Goal: Task Accomplishment & Management: Use online tool/utility

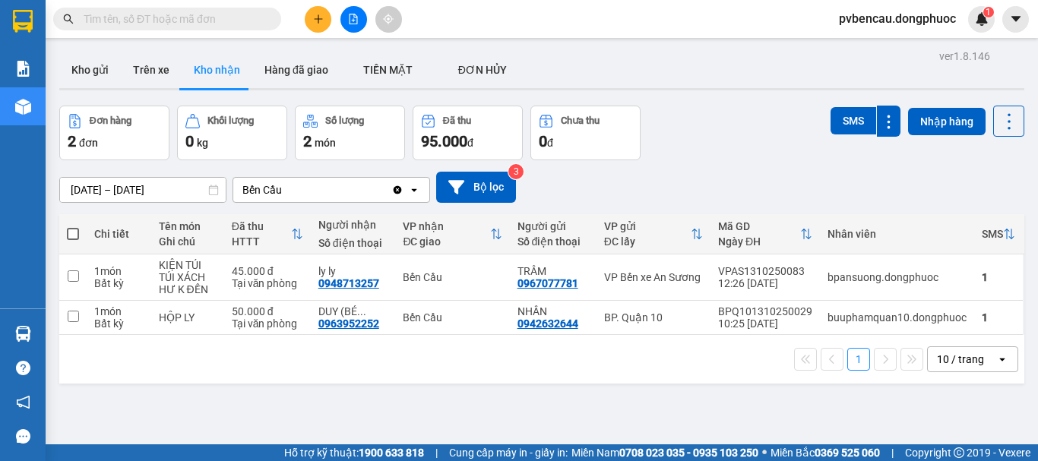
click at [238, 402] on div "ver 1.8.146 Kho gửi Trên xe Kho nhận Hàng đã giao TIỀN MẶT ĐƠN HỦY Đơn hàng 2…" at bounding box center [541, 276] width 977 height 461
click at [103, 64] on button "Kho gửi" at bounding box center [90, 70] width 62 height 36
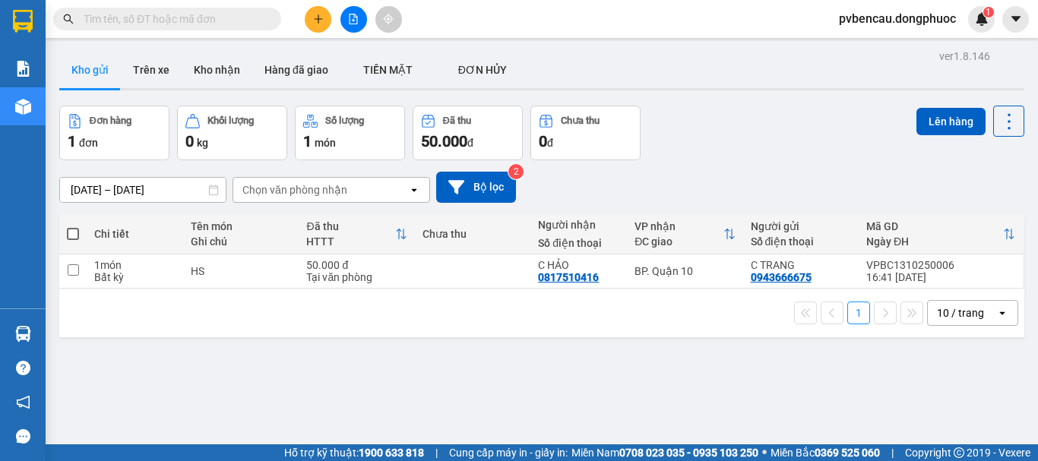
drag, startPoint x: 207, startPoint y: 379, endPoint x: 253, endPoint y: 215, distance: 170.4
click at [207, 375] on div "ver 1.8.146 Kho gửi Trên xe Kho nhận Hàng đã giao TIỀN MẶT ĐƠN HỦY Đơn hàng 1…" at bounding box center [541, 276] width 977 height 461
click at [315, 15] on icon "plus" at bounding box center [318, 19] width 11 height 11
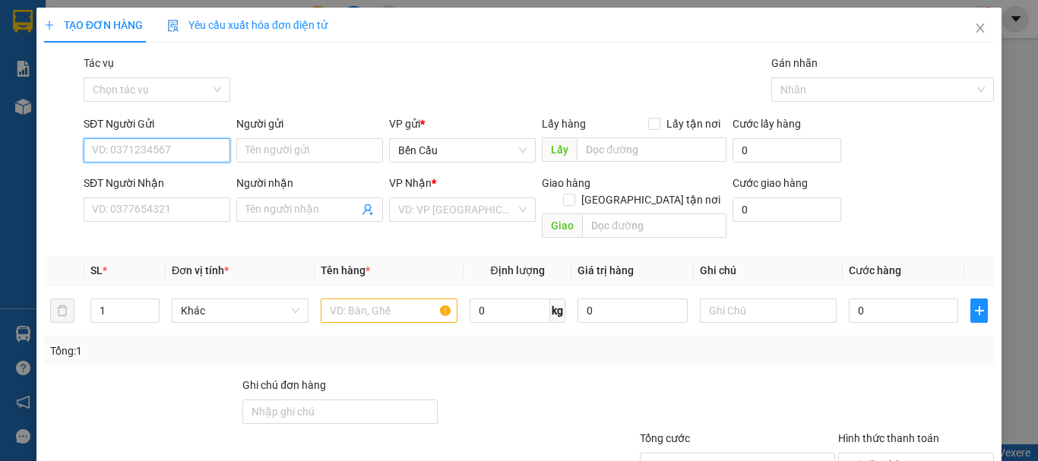
click at [189, 144] on input "SĐT Người Gửi" at bounding box center [157, 150] width 147 height 24
click at [109, 152] on input "SĐT Người Gửi" at bounding box center [157, 150] width 147 height 24
type input "0388805717"
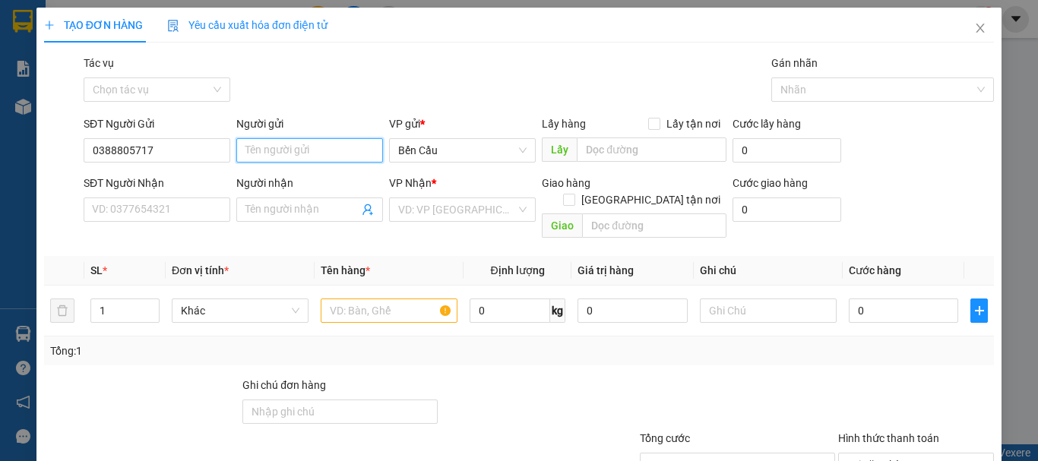
click at [321, 141] on input "Người gửi" at bounding box center [309, 150] width 147 height 24
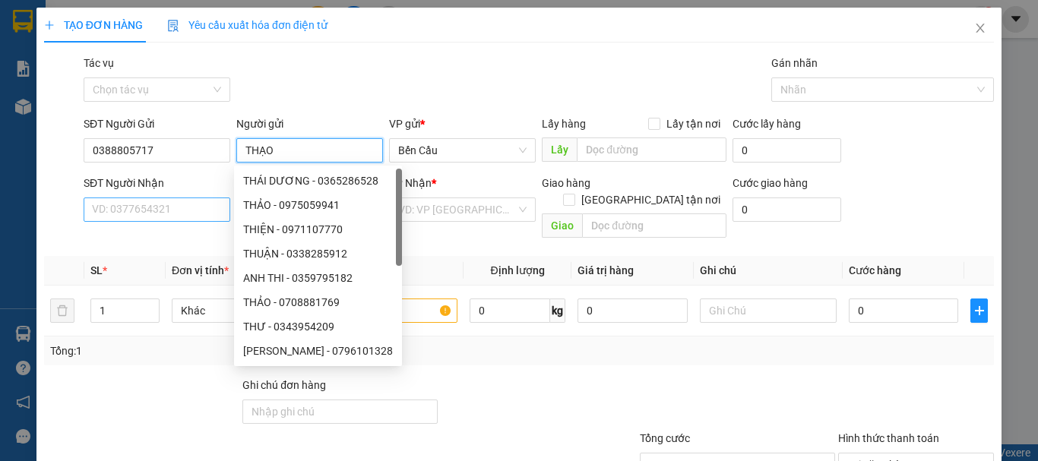
type input "THẠO"
click at [138, 220] on input "SĐT Người Nhận" at bounding box center [157, 210] width 147 height 24
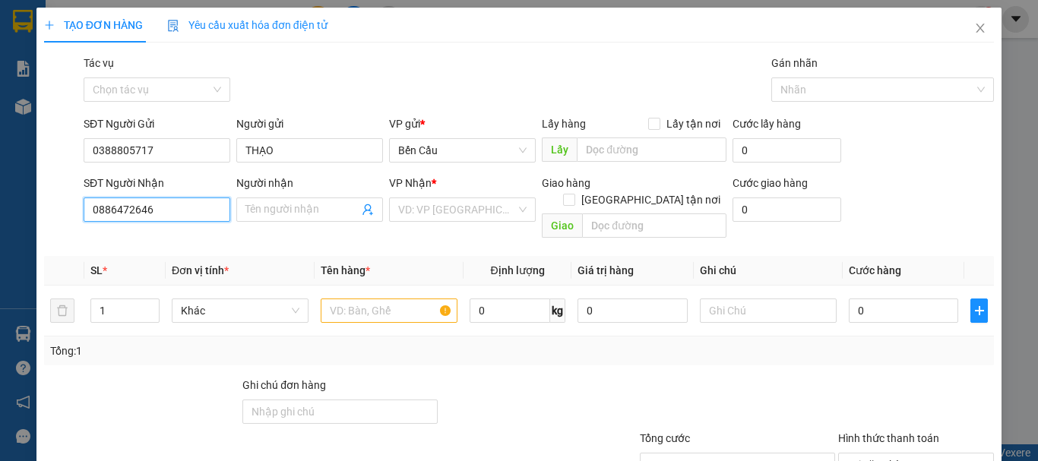
type input "0886472646"
click at [291, 195] on div "Người nhận" at bounding box center [309, 186] width 147 height 23
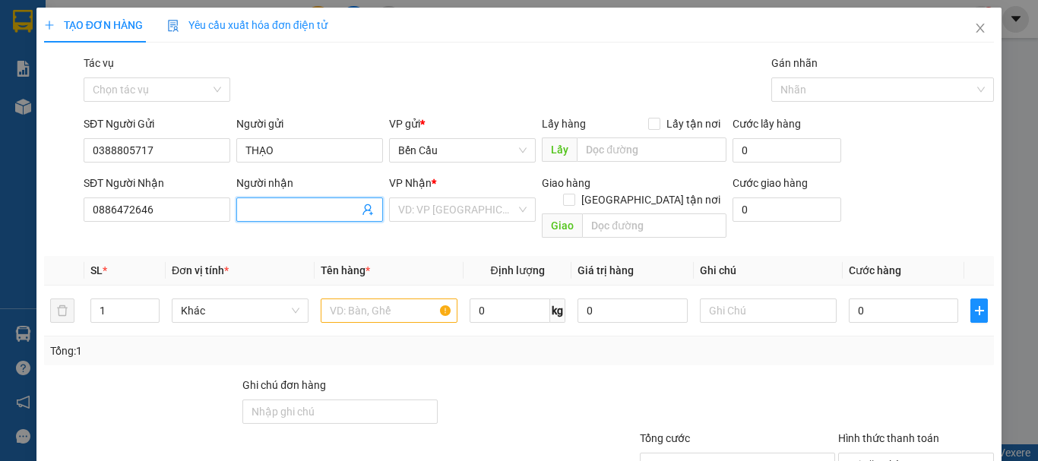
click at [291, 198] on span at bounding box center [309, 210] width 147 height 24
type input "A"
type input "MAI THU"
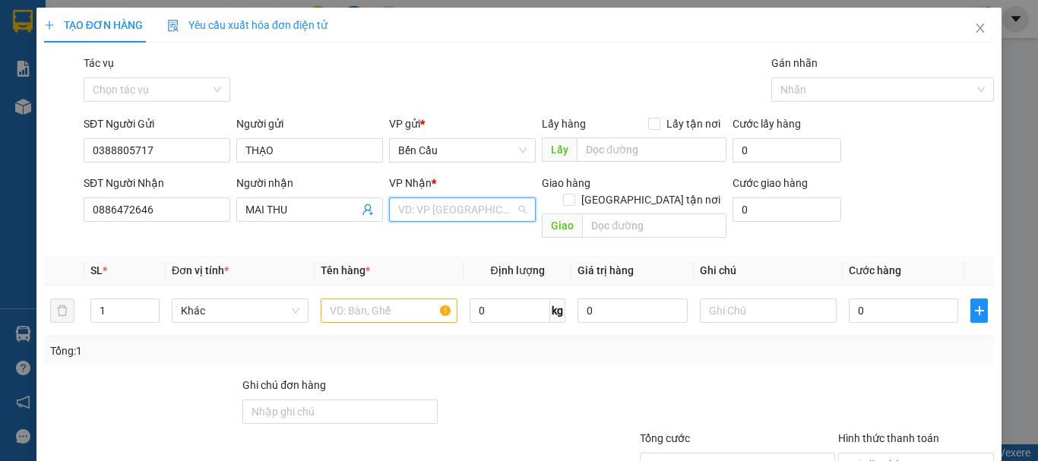
click at [454, 212] on input "search" at bounding box center [457, 209] width 118 height 23
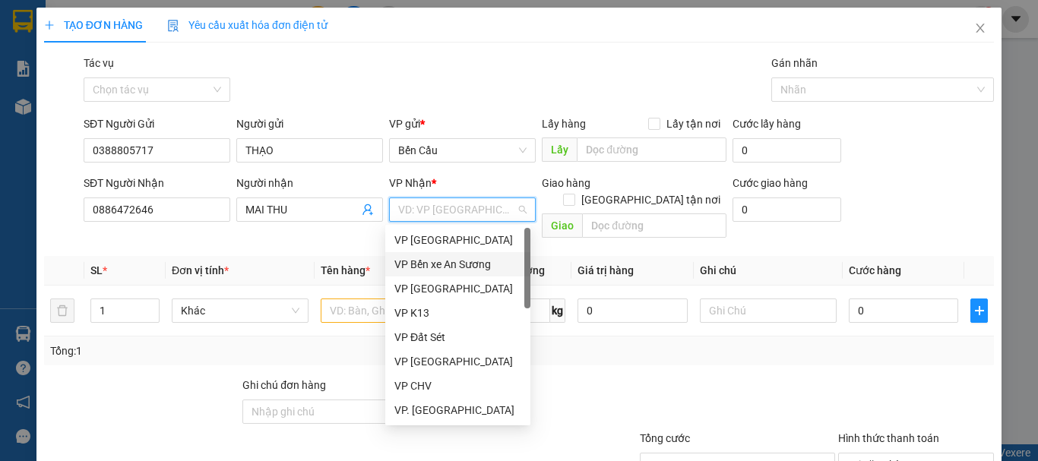
click at [460, 260] on div "VP Bến xe An Sương" at bounding box center [457, 264] width 127 height 17
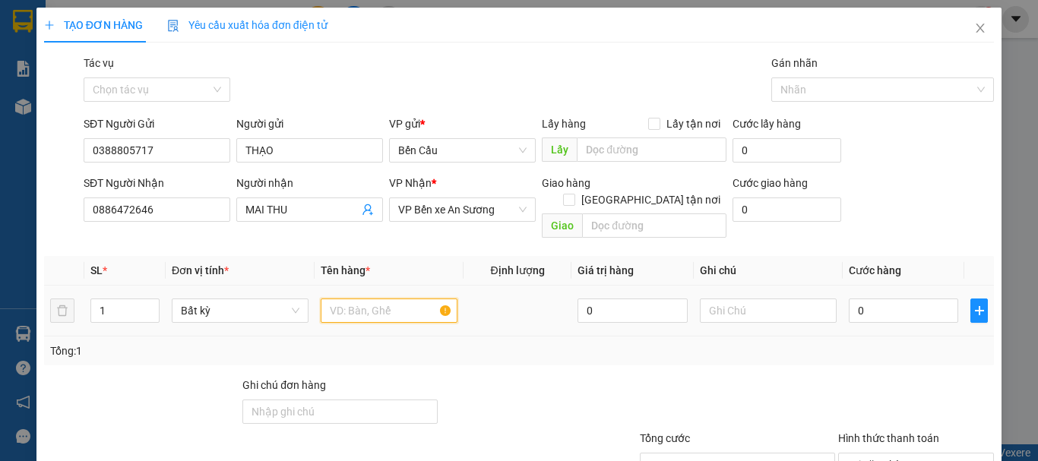
click at [391, 299] on input "text" at bounding box center [389, 311] width 137 height 24
type input "BỌC TP PHỤ KIỆN"
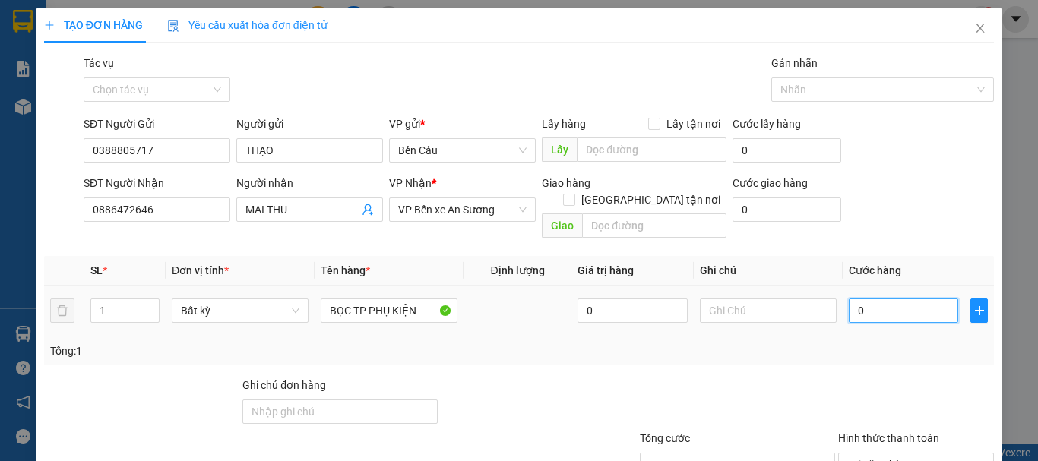
drag, startPoint x: 872, startPoint y: 293, endPoint x: 1005, endPoint y: 286, distance: 133.9
click at [872, 299] on input "0" at bounding box center [903, 311] width 109 height 24
type input "4"
type input "40"
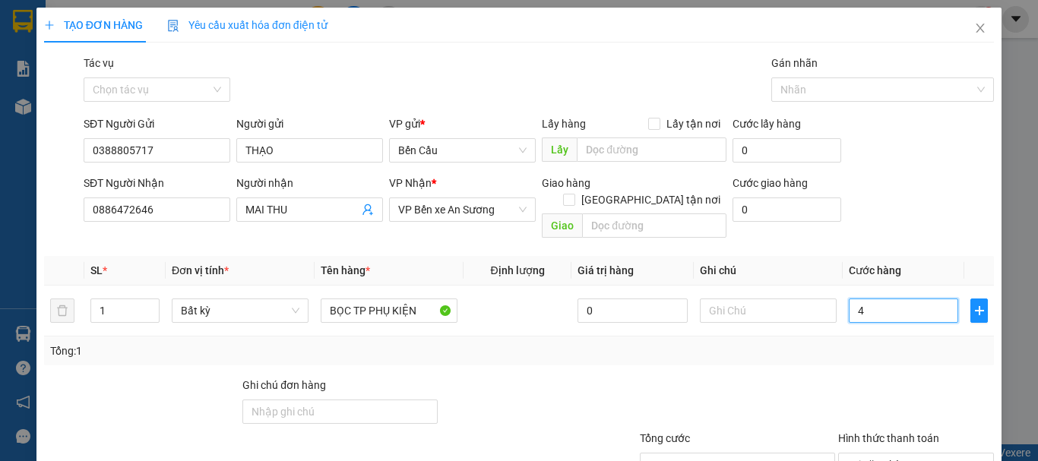
type input "40"
drag, startPoint x: 887, startPoint y: 301, endPoint x: 825, endPoint y: 312, distance: 62.6
click at [825, 312] on tr "1 Bất kỳ BỌC TP PHỤ KIỆN 0 40" at bounding box center [519, 311] width 950 height 51
type input "0"
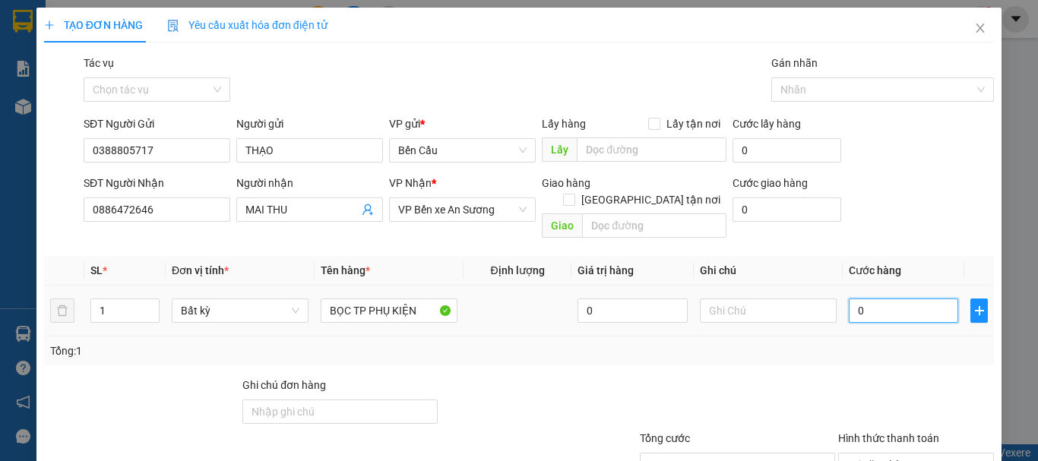
type input "03"
type input "3"
type input "030"
type input "30"
click at [810, 337] on div "Tổng: 1" at bounding box center [519, 351] width 950 height 29
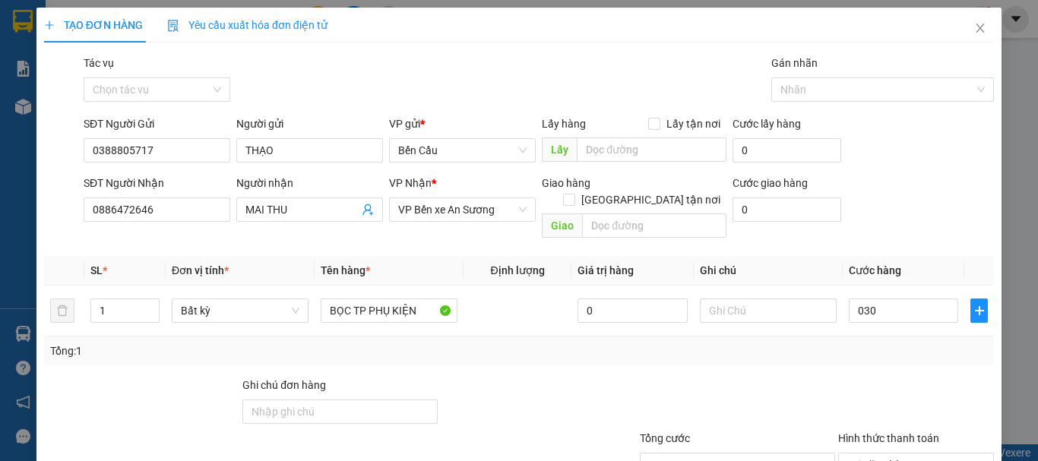
type input "30.000"
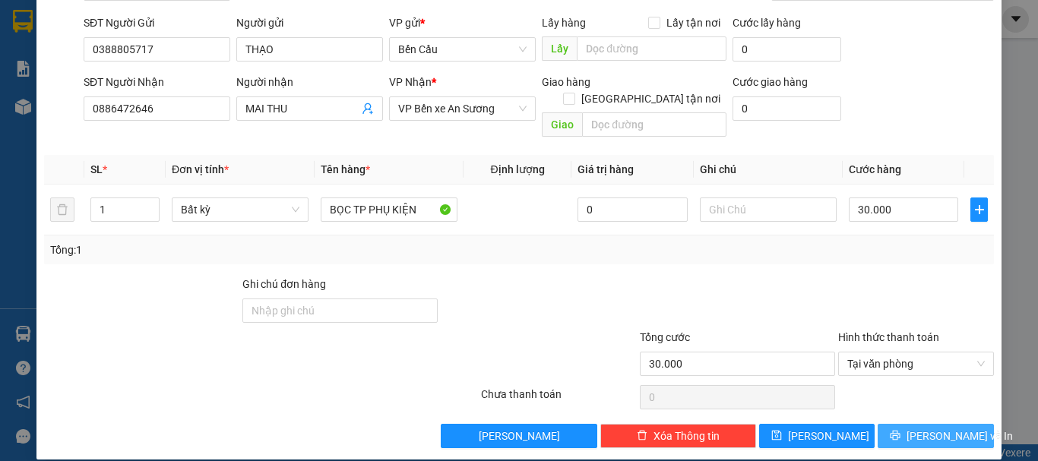
drag, startPoint x: 930, startPoint y: 421, endPoint x: 921, endPoint y: 419, distance: 9.2
click at [929, 428] on span "[PERSON_NAME] và In" at bounding box center [960, 436] width 106 height 17
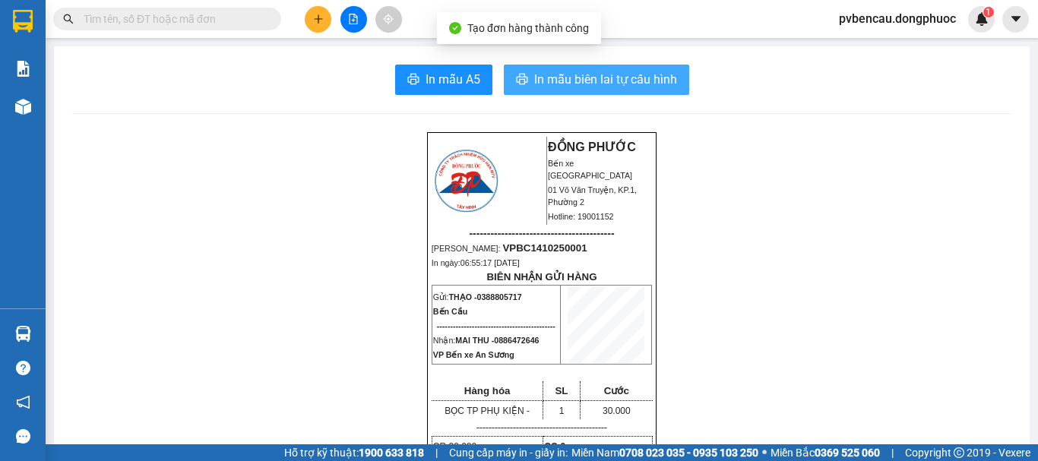
click at [595, 79] on span "In mẫu biên lai tự cấu hình" at bounding box center [605, 79] width 143 height 19
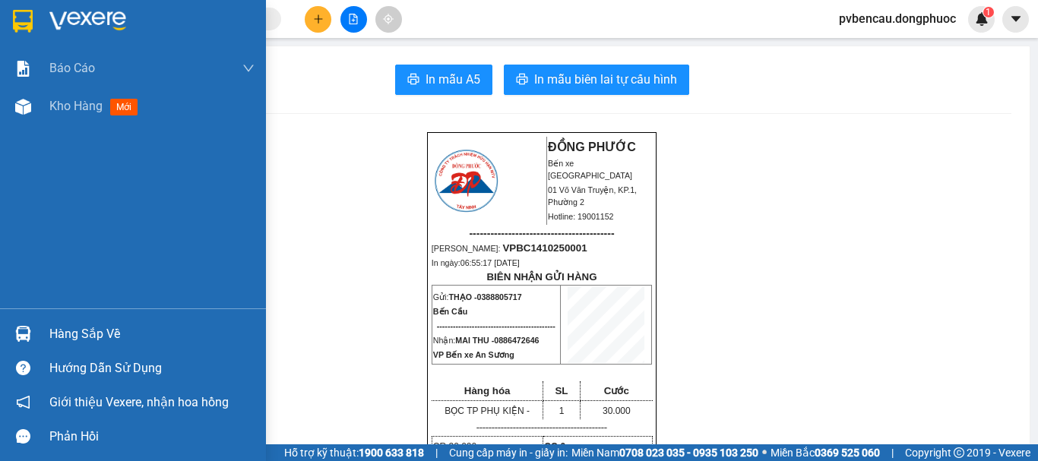
click at [35, 320] on div "Hàng sắp về" at bounding box center [133, 334] width 266 height 34
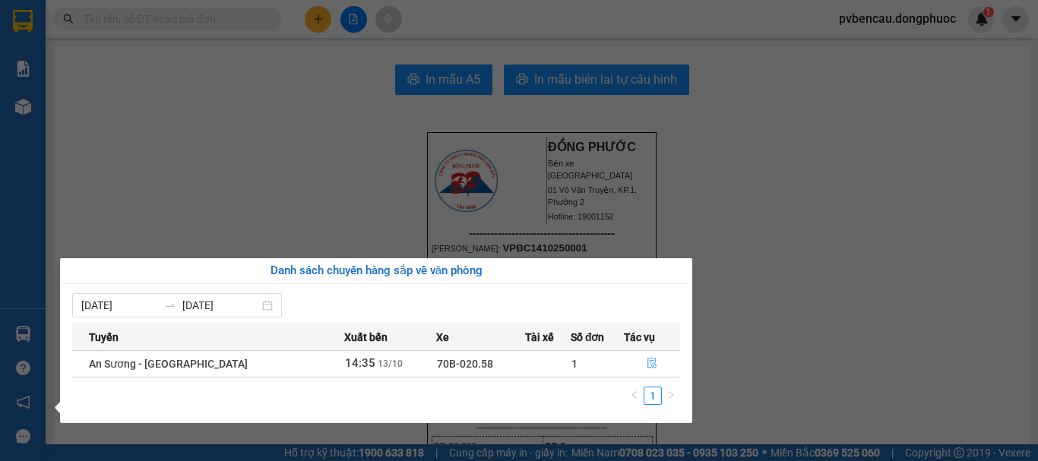
click at [647, 362] on icon "file-done" at bounding box center [652, 363] width 11 height 11
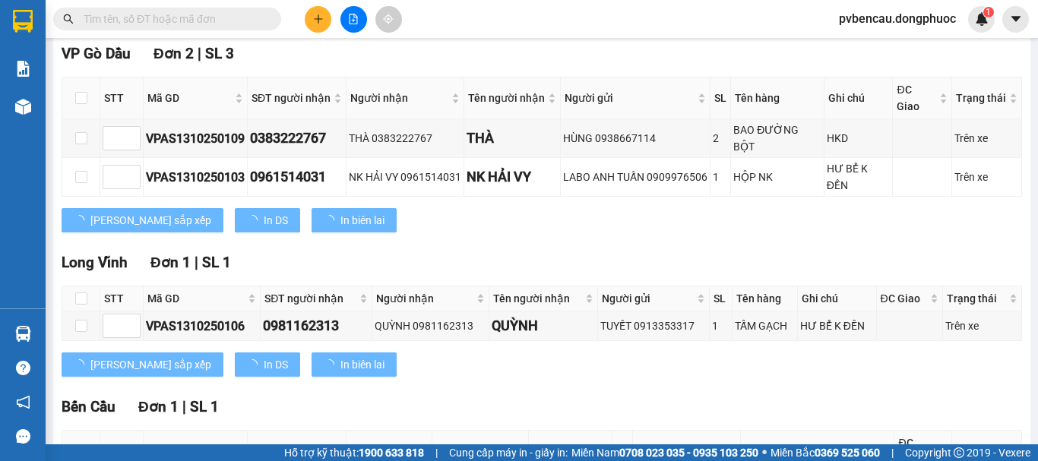
scroll to position [304, 0]
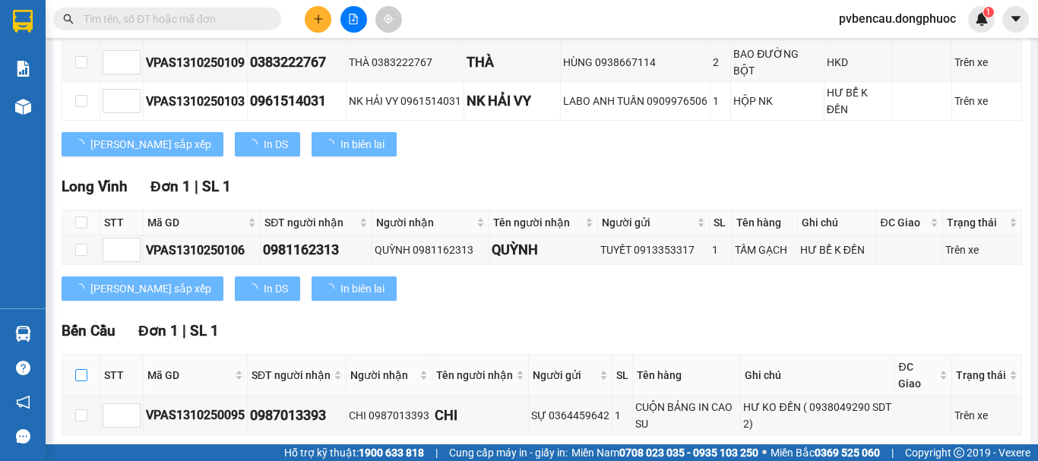
click at [78, 369] on input "checkbox" at bounding box center [81, 375] width 12 height 12
checkbox input "true"
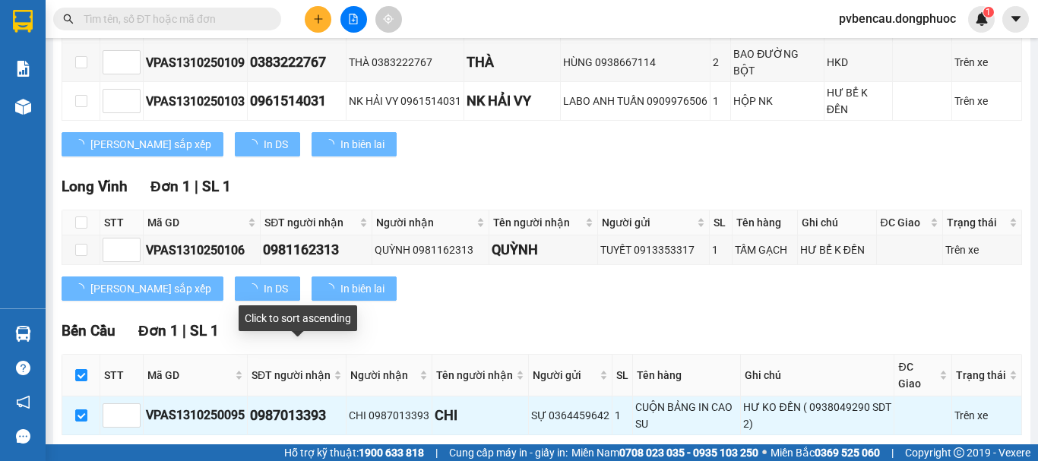
scroll to position [351, 0]
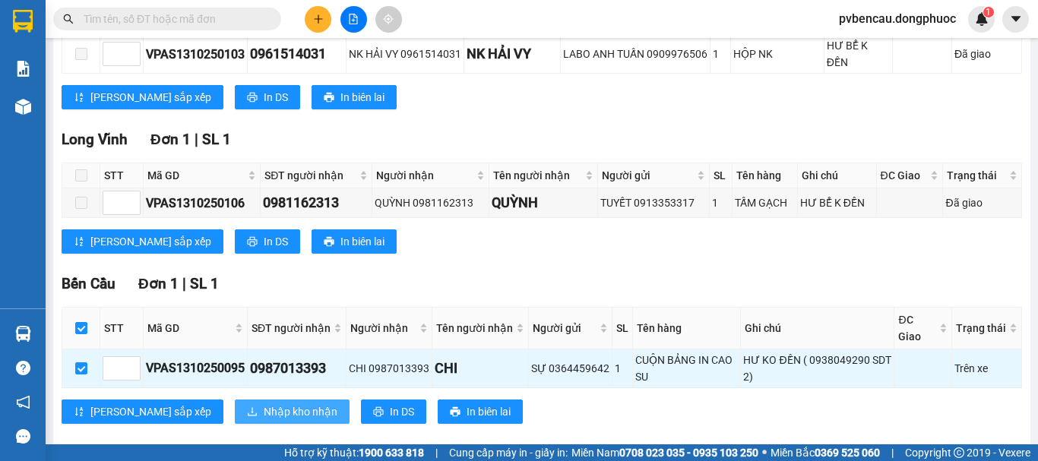
click at [264, 404] on span "Nhập kho nhận" at bounding box center [301, 412] width 74 height 17
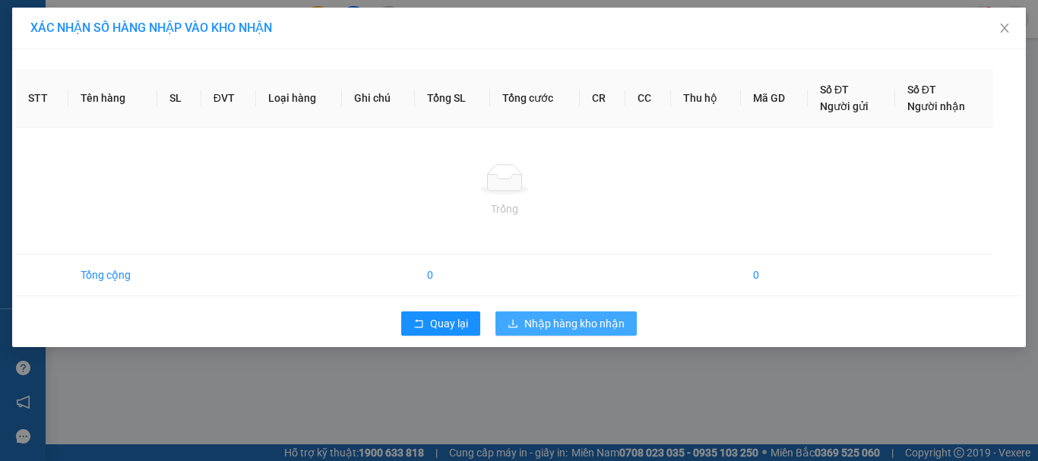
click at [540, 317] on div "XÁC NHẬN SỐ HÀNG NHẬP VÀO KHO NHẬN STT Tên hàng SL ĐVT Loại hàng Ghi chú Tổng S…" at bounding box center [519, 230] width 1038 height 461
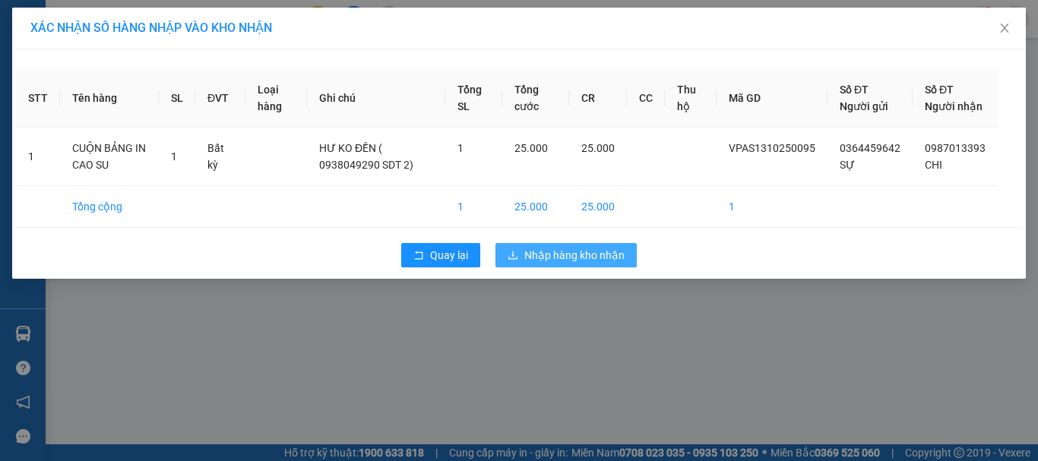
click at [568, 264] on span "Nhập hàng kho nhận" at bounding box center [574, 255] width 100 height 17
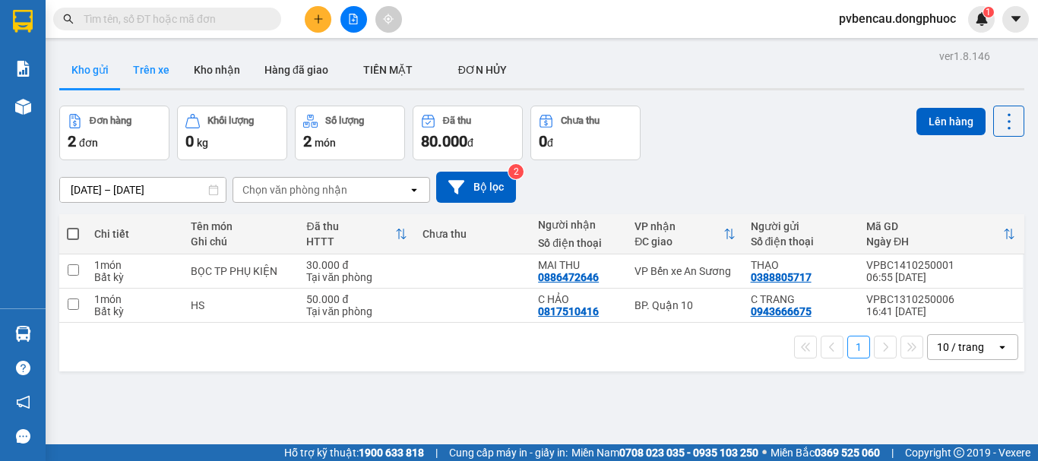
click at [152, 67] on button "Trên xe" at bounding box center [151, 70] width 61 height 36
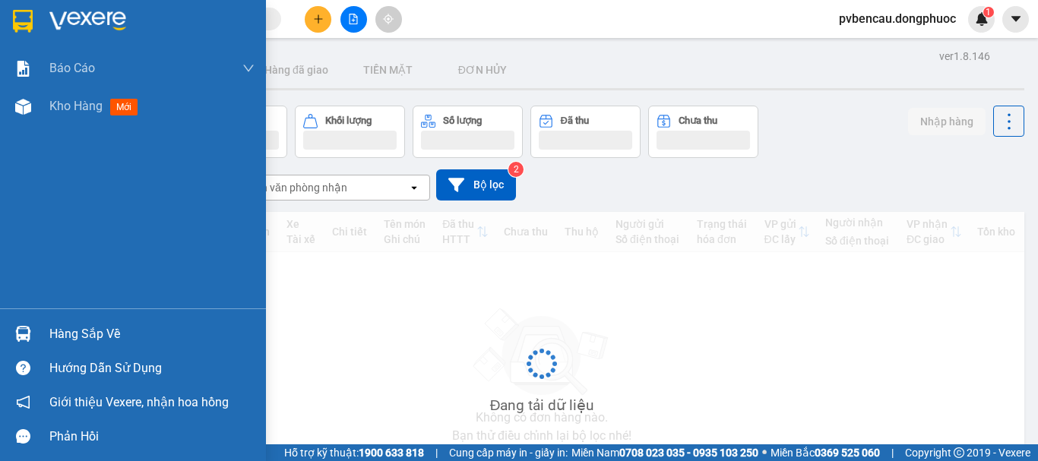
click at [30, 334] on img at bounding box center [23, 334] width 16 height 16
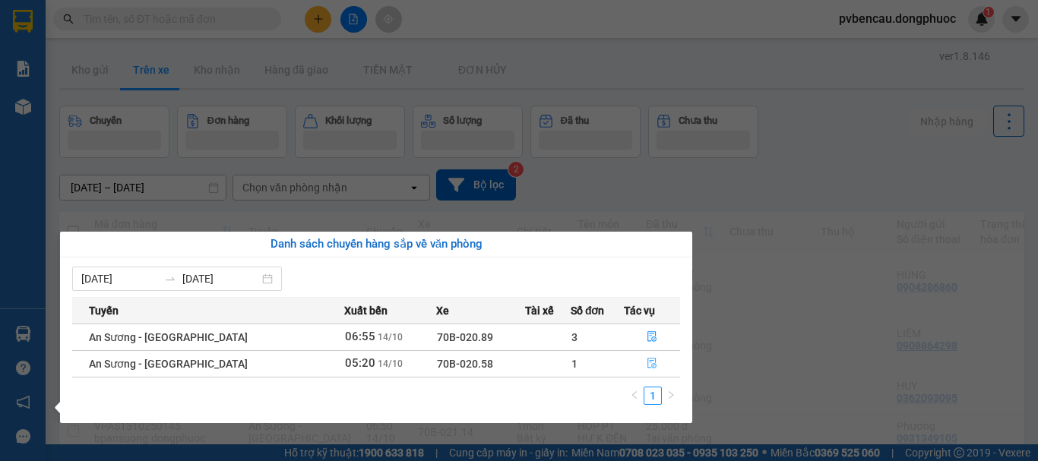
click at [647, 362] on icon "file-done" at bounding box center [651, 364] width 9 height 11
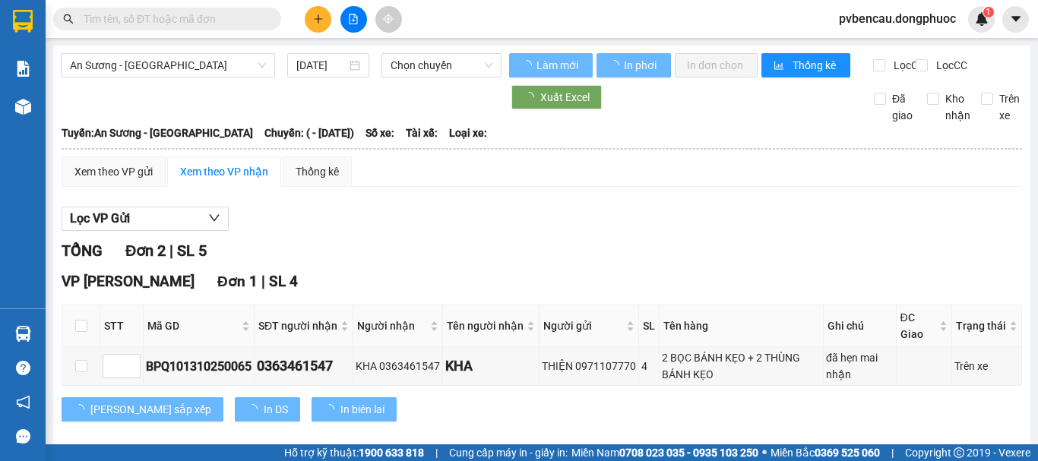
type input "14/10/2025"
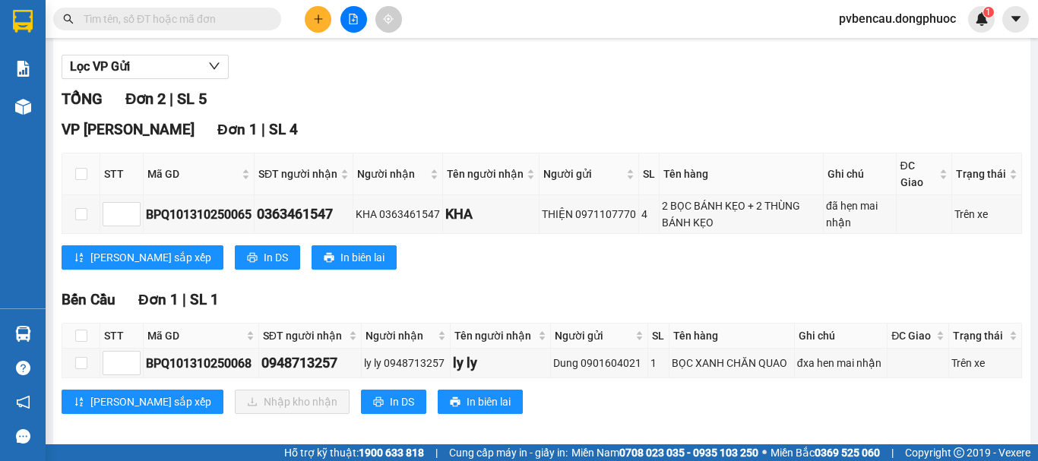
scroll to position [177, 0]
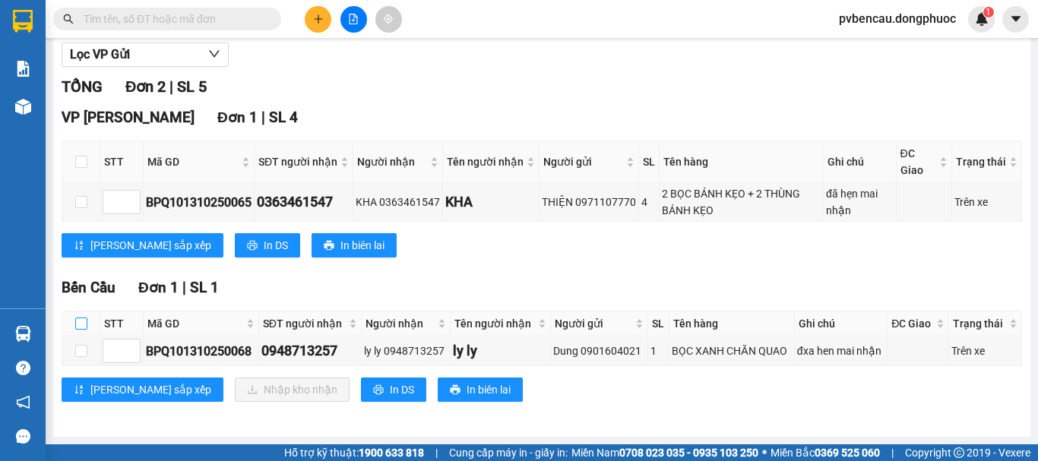
click at [77, 323] on input "checkbox" at bounding box center [81, 324] width 12 height 12
checkbox input "true"
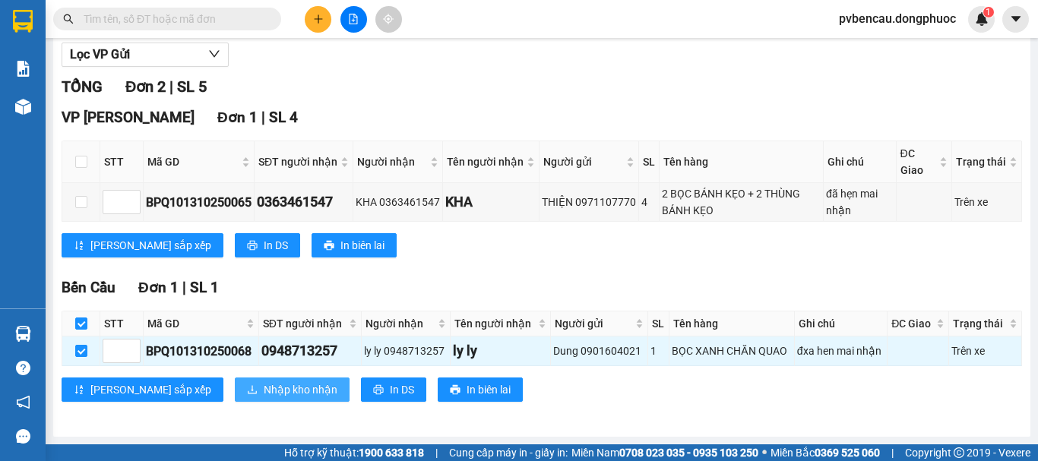
click at [264, 384] on span "Nhập kho nhận" at bounding box center [301, 389] width 74 height 17
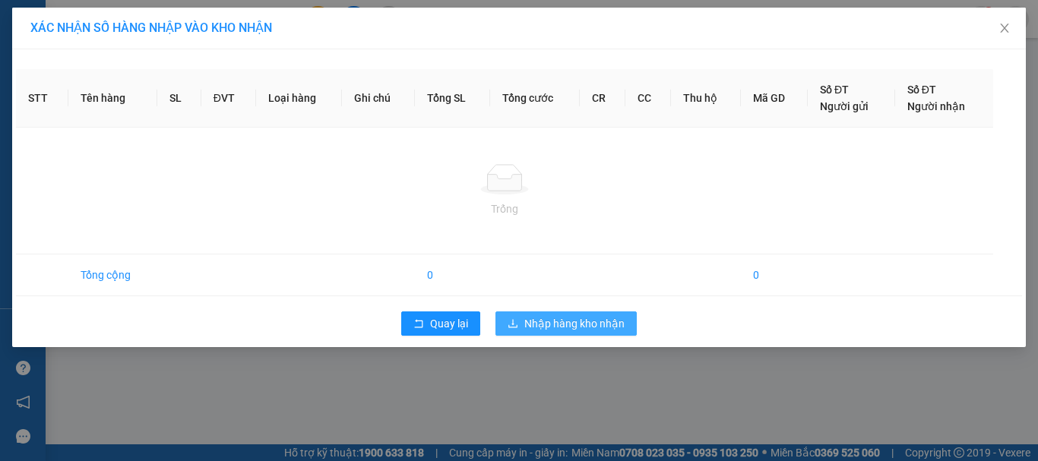
click at [587, 319] on span "Nhập hàng kho nhận" at bounding box center [574, 323] width 100 height 17
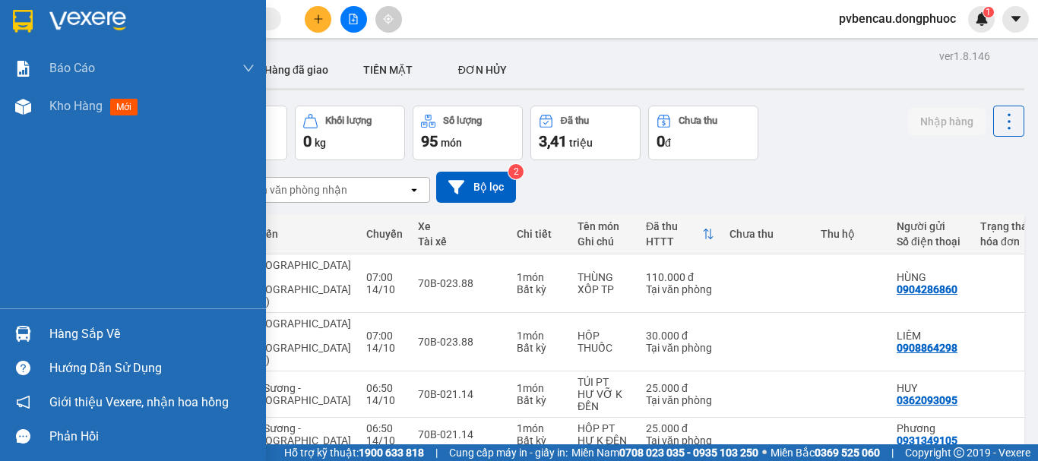
click at [11, 337] on div at bounding box center [23, 334] width 27 height 27
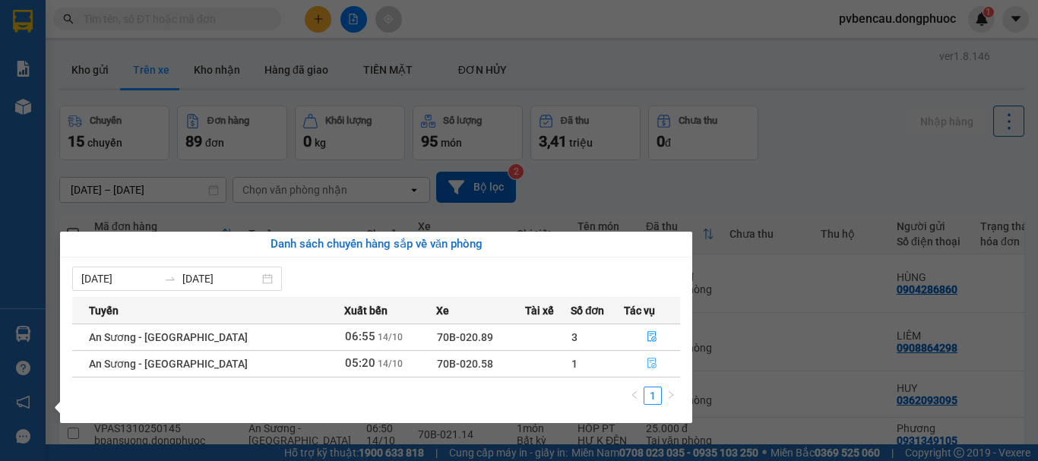
click at [654, 363] on button "button" at bounding box center [652, 364] width 55 height 24
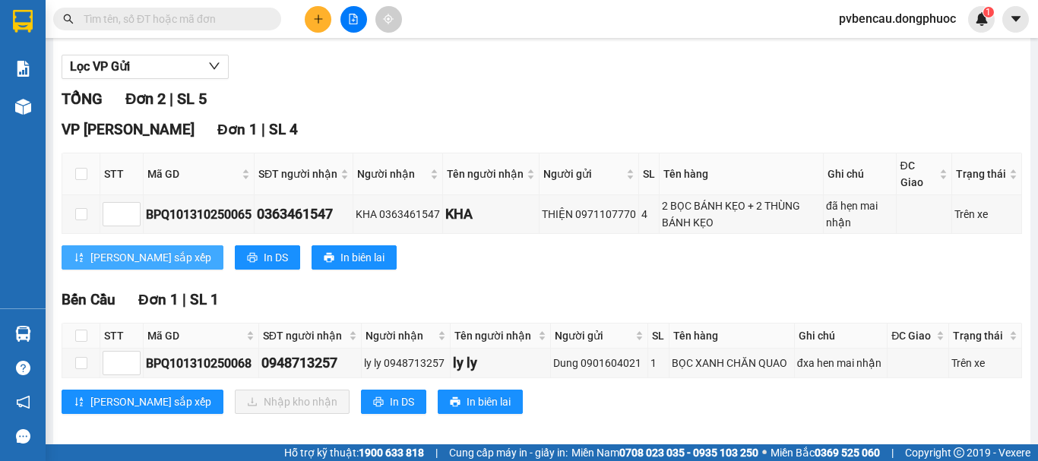
scroll to position [76, 0]
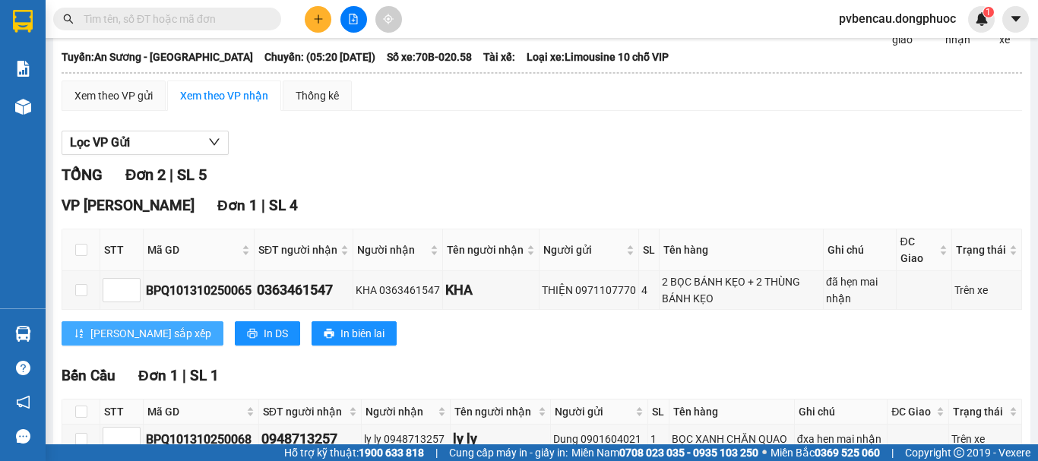
click at [81, 338] on icon "sort-ascending" at bounding box center [79, 333] width 8 height 9
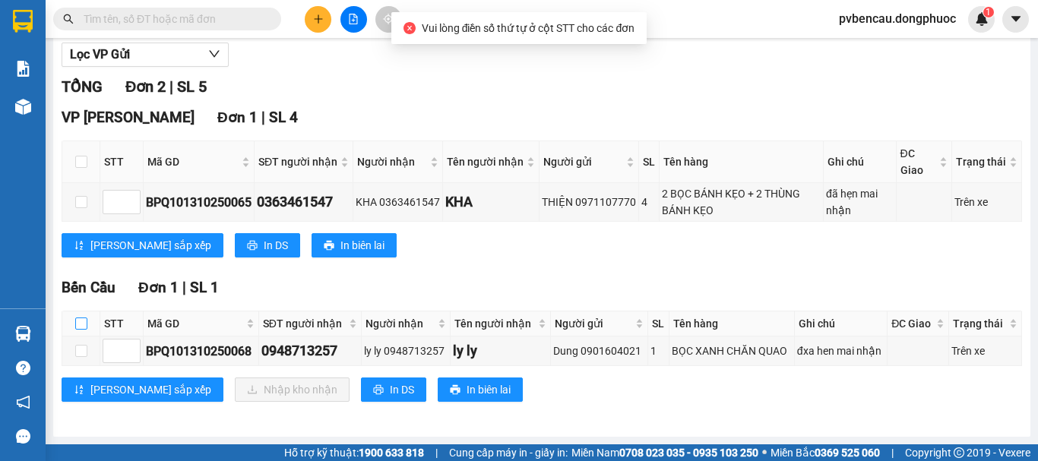
click at [79, 326] on input "checkbox" at bounding box center [81, 324] width 12 height 12
checkbox input "true"
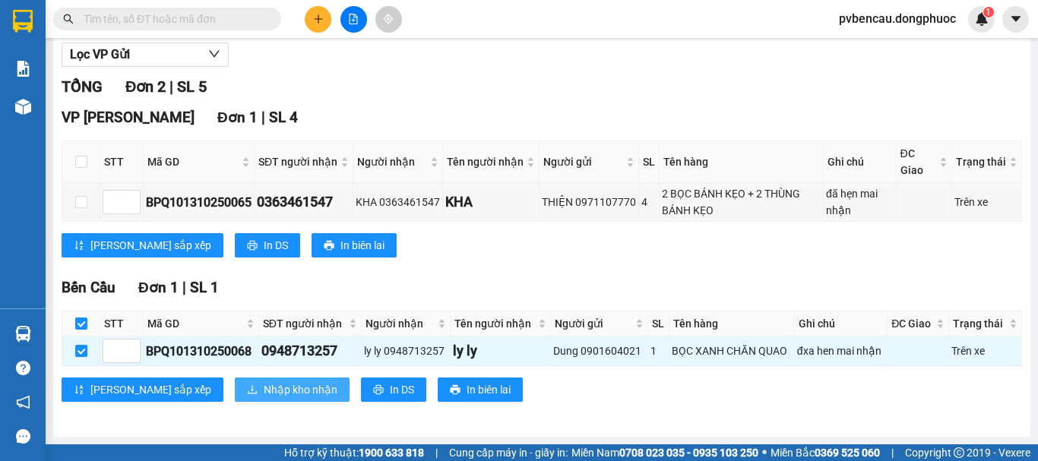
click at [264, 389] on span "Nhập kho nhận" at bounding box center [301, 389] width 74 height 17
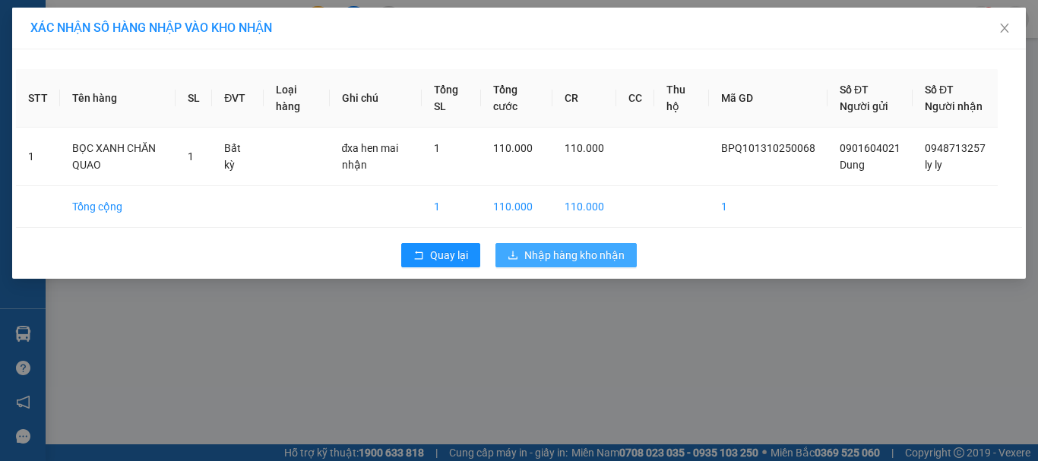
click at [581, 264] on span "Nhập hàng kho nhận" at bounding box center [574, 255] width 100 height 17
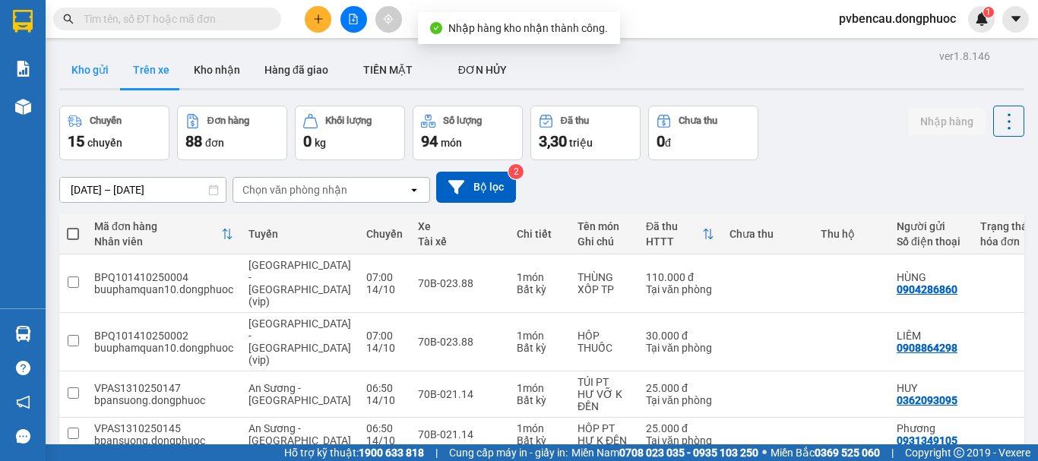
click at [97, 59] on button "Kho gửi" at bounding box center [90, 70] width 62 height 36
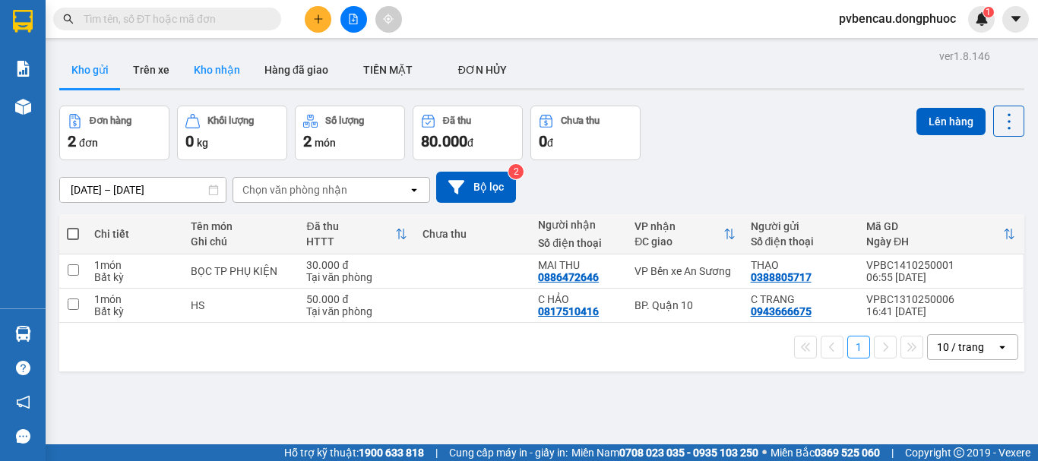
click at [212, 71] on button "Kho nhận" at bounding box center [217, 70] width 71 height 36
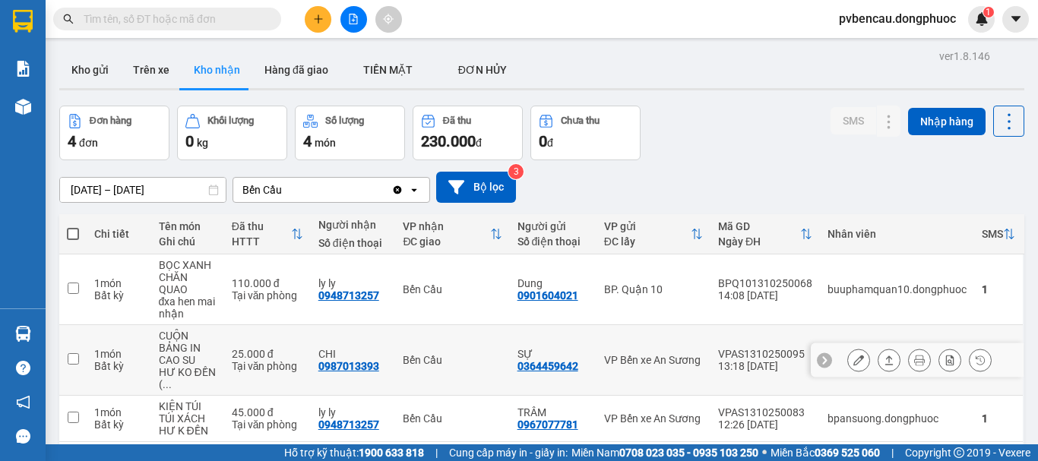
click at [274, 356] on div "25.000 đ" at bounding box center [267, 354] width 71 height 12
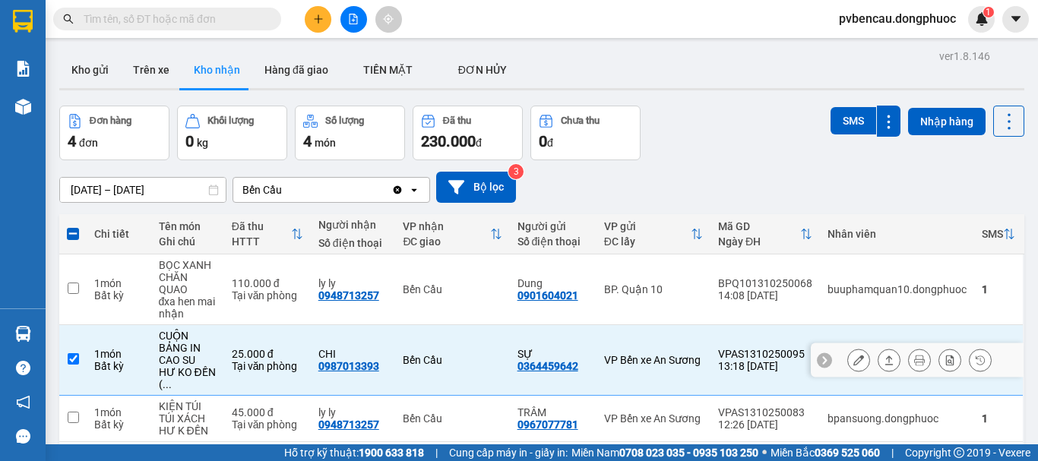
click at [884, 362] on icon at bounding box center [889, 360] width 11 height 11
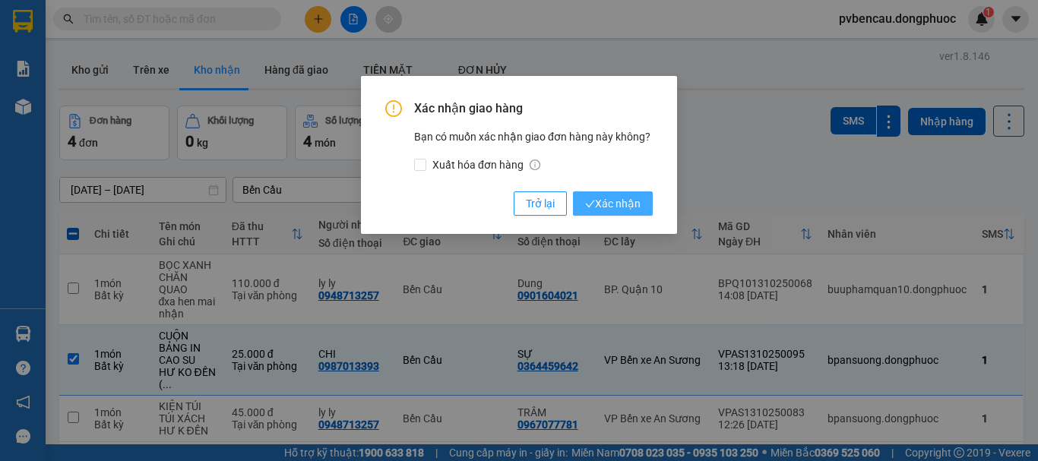
click at [617, 205] on span "Xác nhận" at bounding box center [612, 203] width 55 height 17
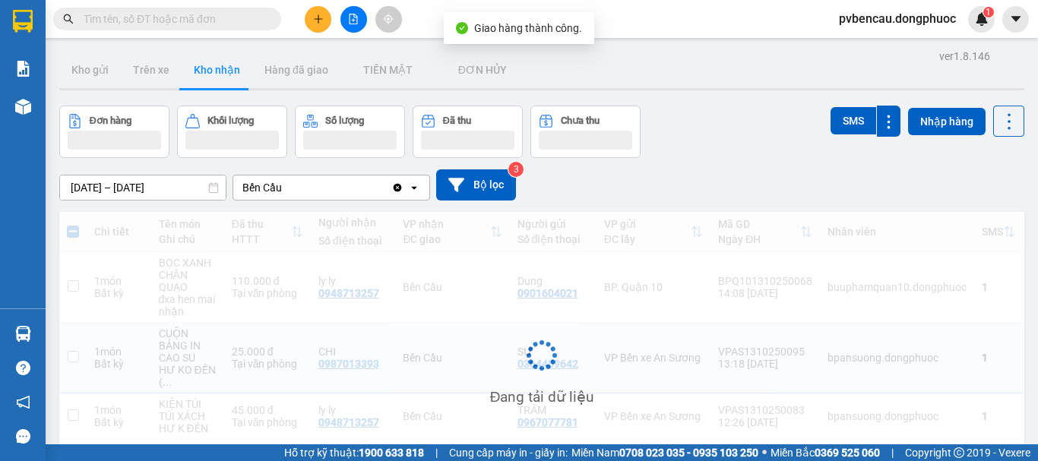
checkbox input "false"
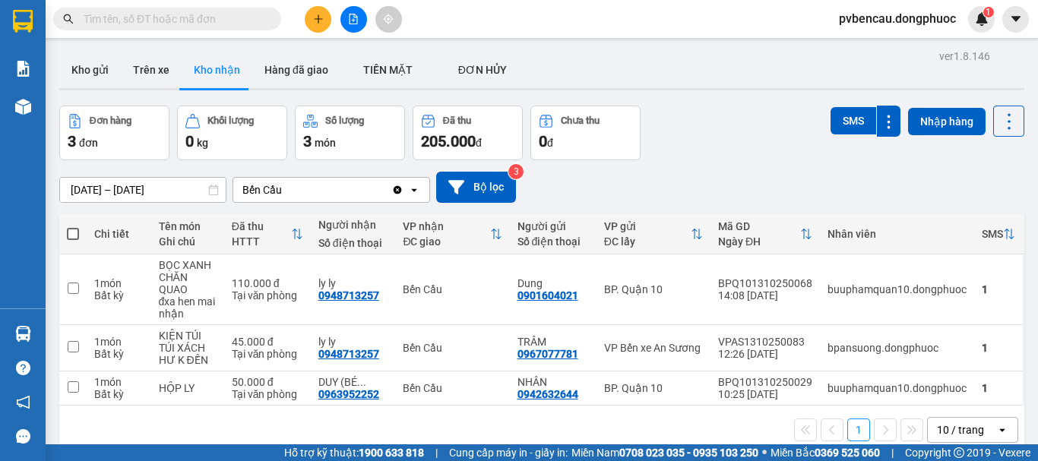
click at [932, 169] on div "12/10/2025 – 14/10/2025 Press the down arrow key to interact with the calendar …" at bounding box center [541, 187] width 965 height 54
click at [102, 69] on button "Kho gửi" at bounding box center [90, 70] width 62 height 36
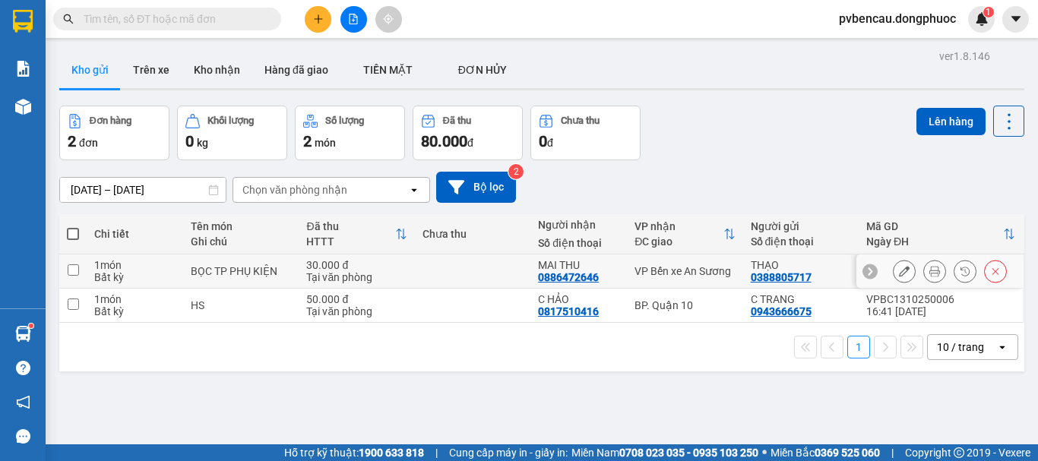
click at [209, 270] on div "BỌC TP PHỤ KIỆN" at bounding box center [241, 271] width 100 height 12
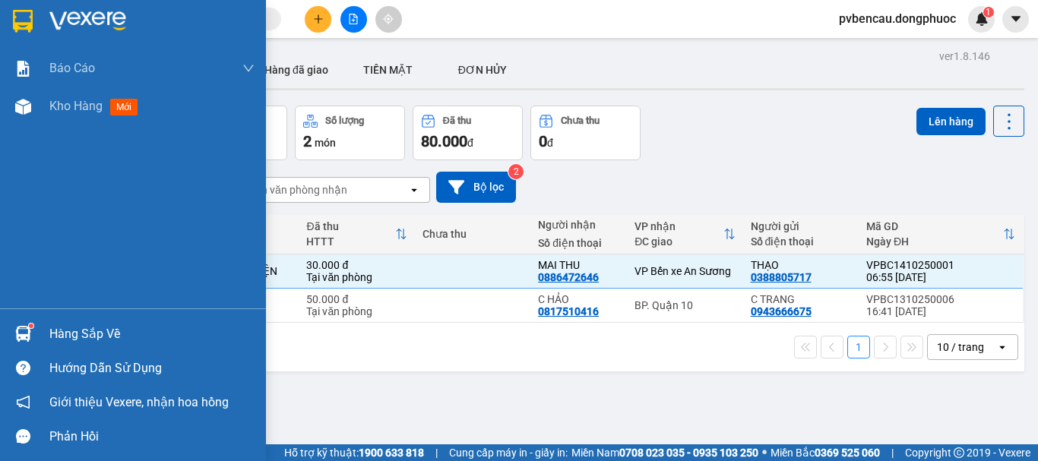
click at [22, 331] on img at bounding box center [23, 334] width 16 height 16
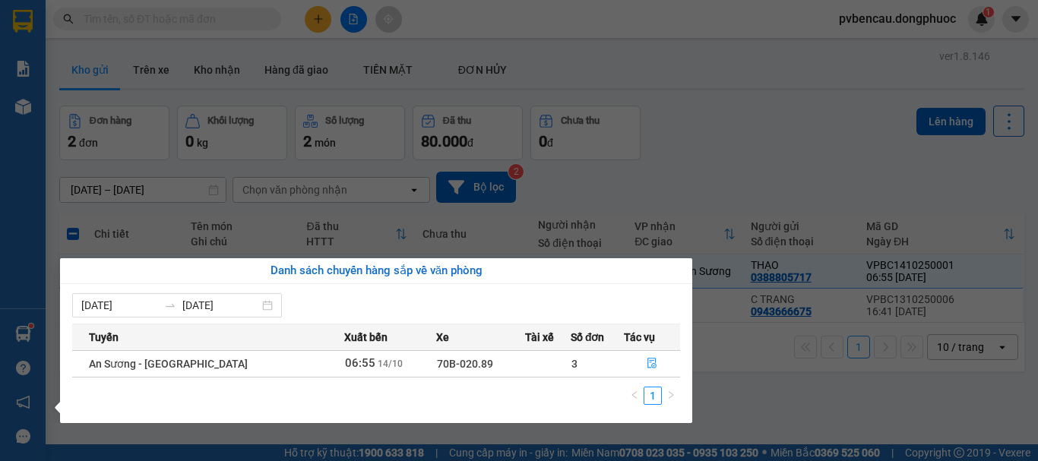
click at [777, 379] on section "Kết quả tìm kiếm ( 0 ) Bộ lọc No Data pvbencau.dongphuoc 1 Báo cáo Mẫu 1: Báo c…" at bounding box center [519, 230] width 1038 height 461
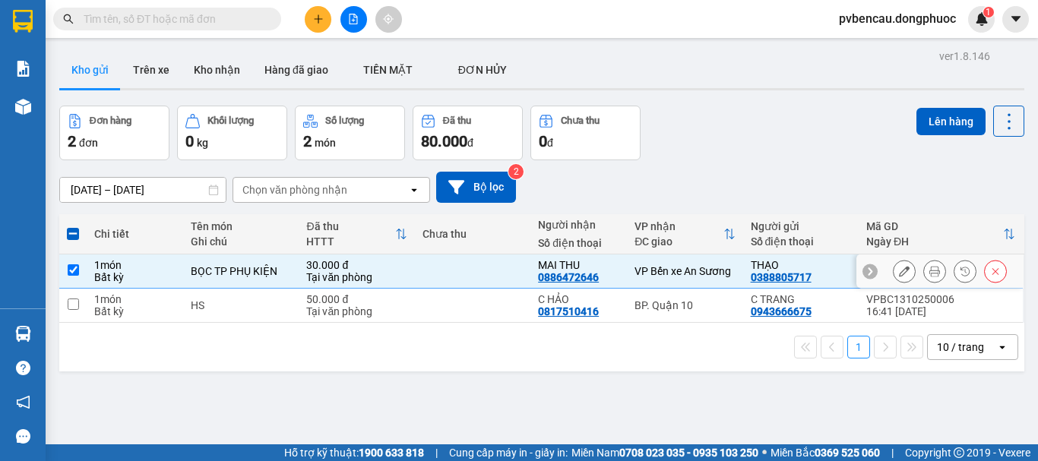
click at [145, 267] on div "1 món" at bounding box center [134, 265] width 81 height 12
checkbox input "false"
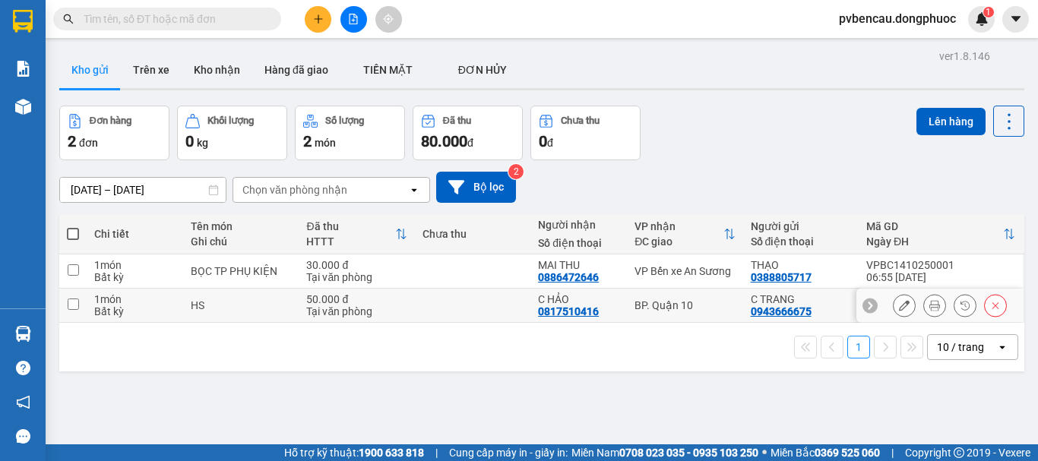
click at [159, 301] on div "1 món" at bounding box center [134, 299] width 81 height 12
checkbox input "true"
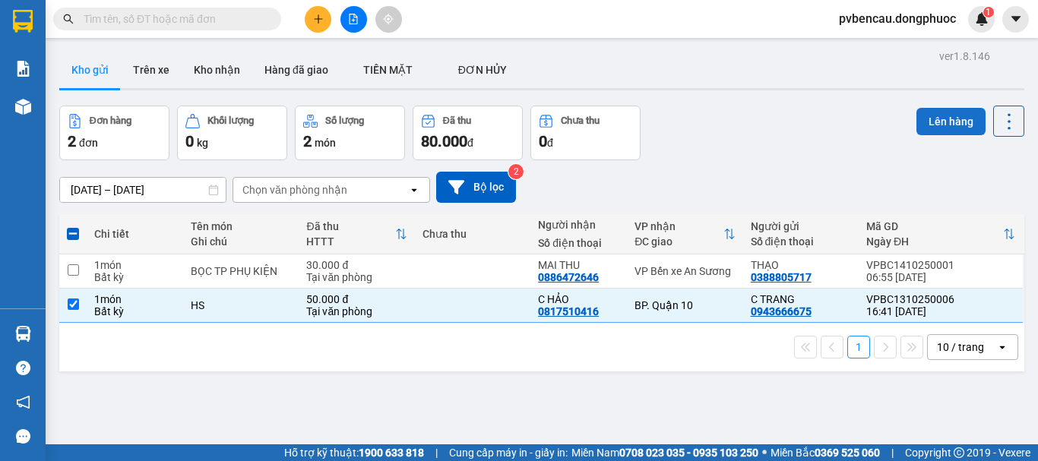
click at [919, 127] on button "Lên hàng" at bounding box center [950, 121] width 69 height 27
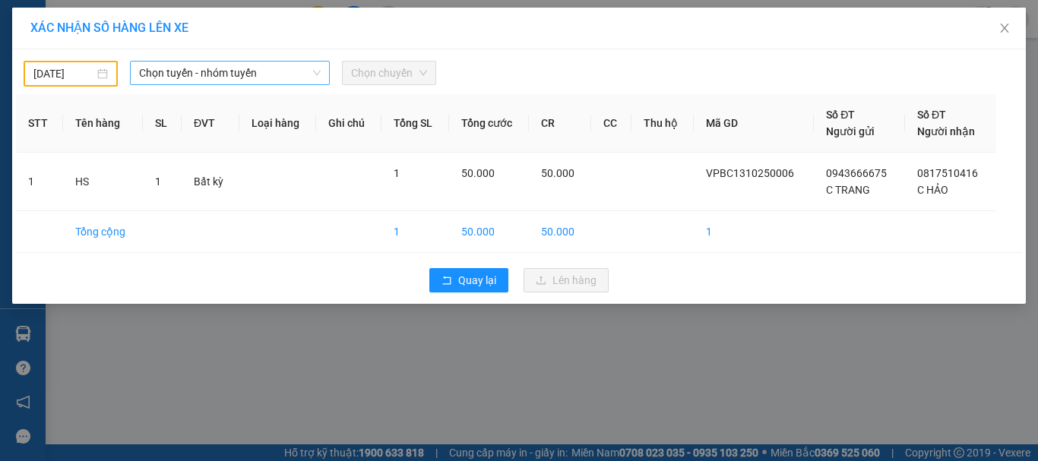
click at [282, 71] on span "Chọn tuyến - nhóm tuyến" at bounding box center [230, 73] width 182 height 23
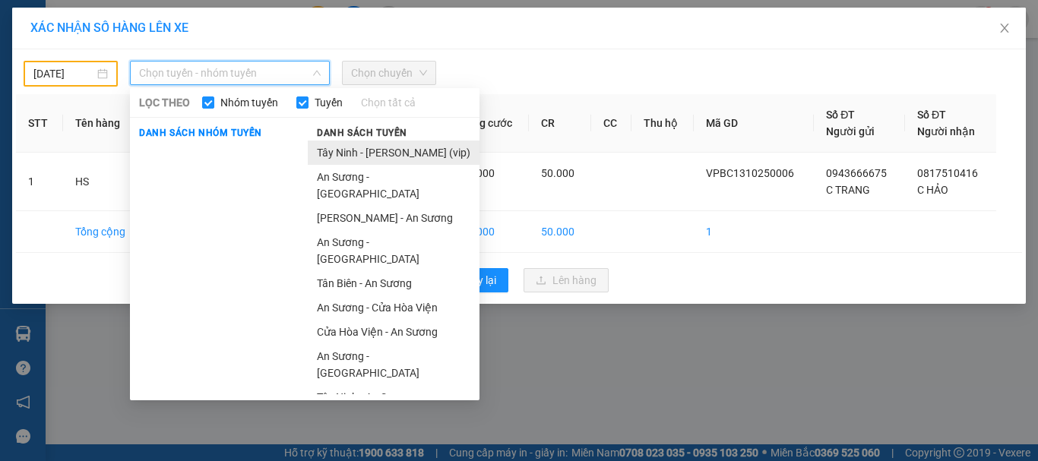
click at [379, 152] on li "Tây Ninh - Hồ Chí Minh (vip)" at bounding box center [394, 153] width 172 height 24
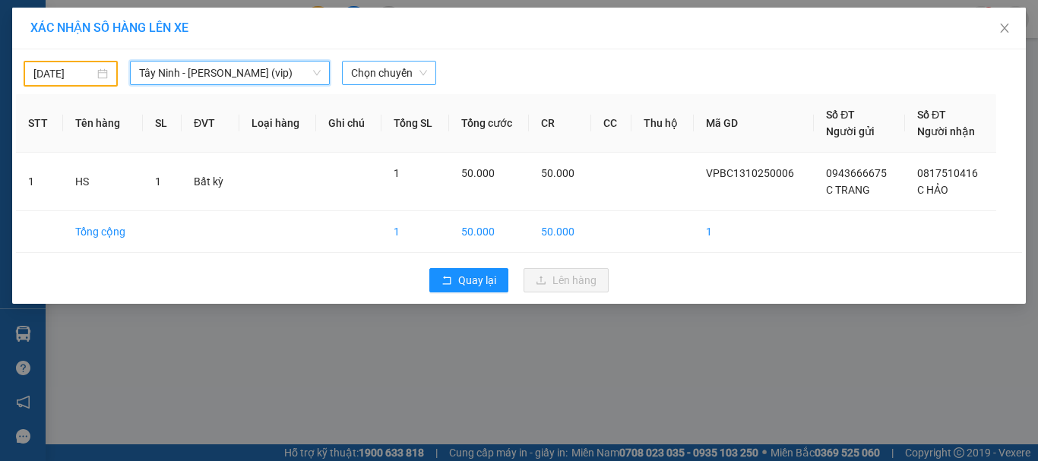
click at [373, 79] on span "Chọn chuyến" at bounding box center [389, 73] width 76 height 23
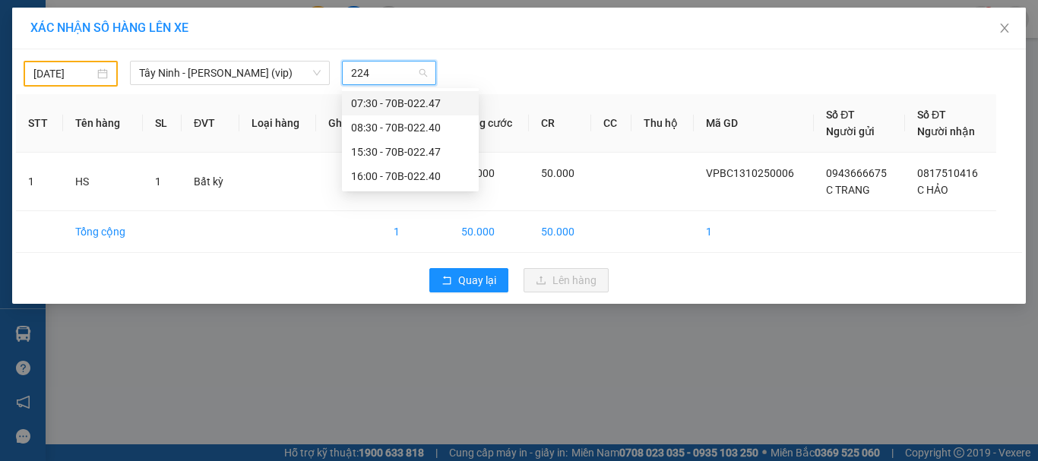
type input "2247"
click at [381, 100] on div "07:30 - 70B-022.47" at bounding box center [410, 103] width 119 height 17
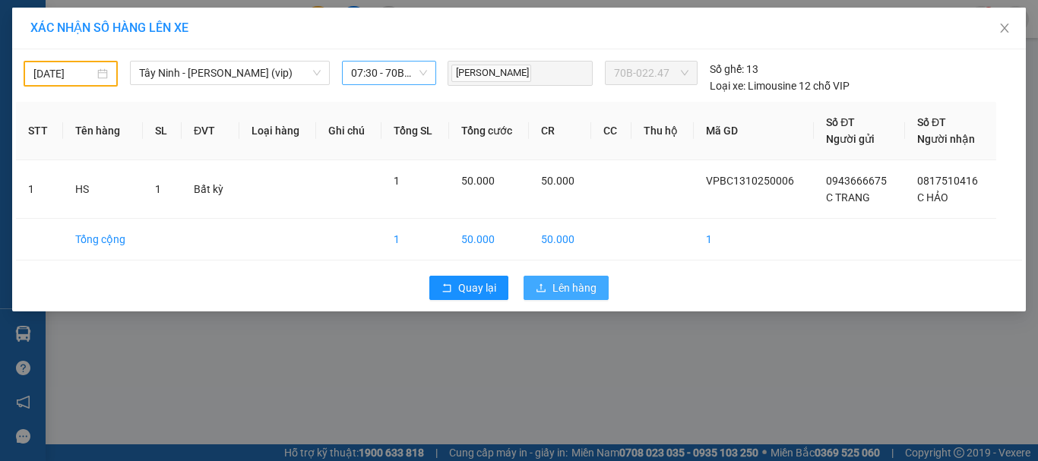
click at [560, 283] on span "Lên hàng" at bounding box center [574, 288] width 44 height 17
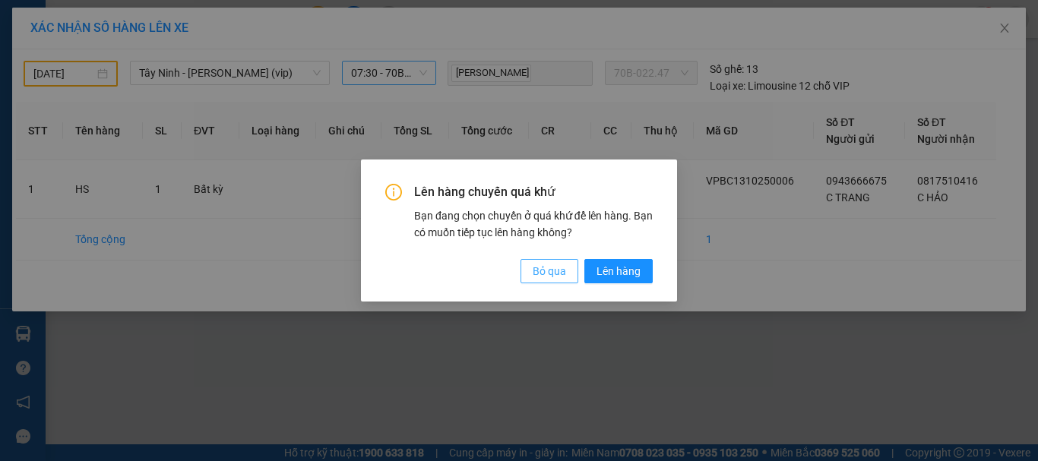
click at [554, 271] on span "Bỏ qua" at bounding box center [549, 271] width 33 height 17
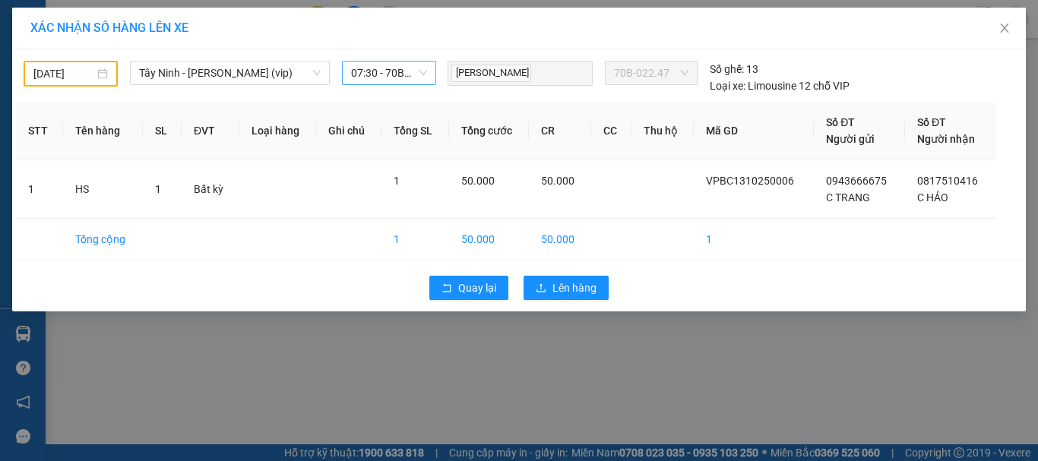
click at [67, 71] on input "[DATE]" at bounding box center [63, 73] width 61 height 17
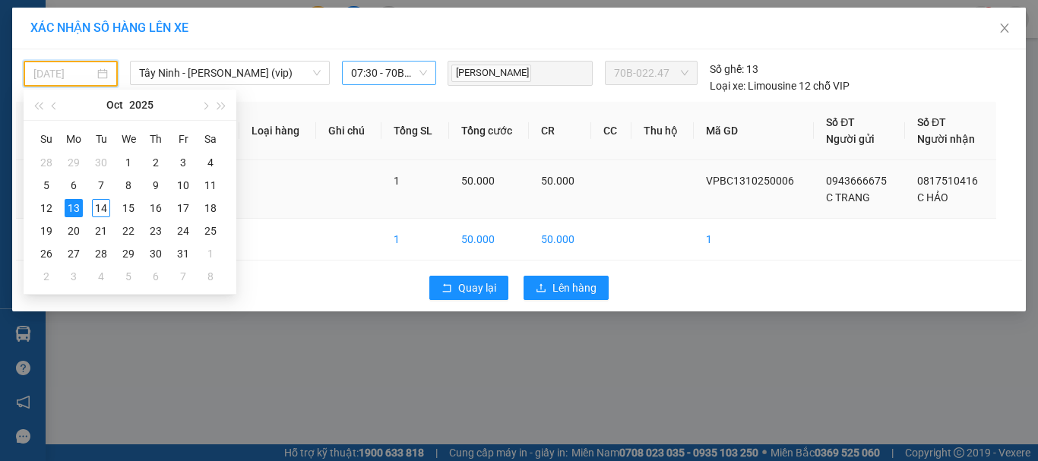
click at [103, 202] on div "14" at bounding box center [101, 208] width 18 height 18
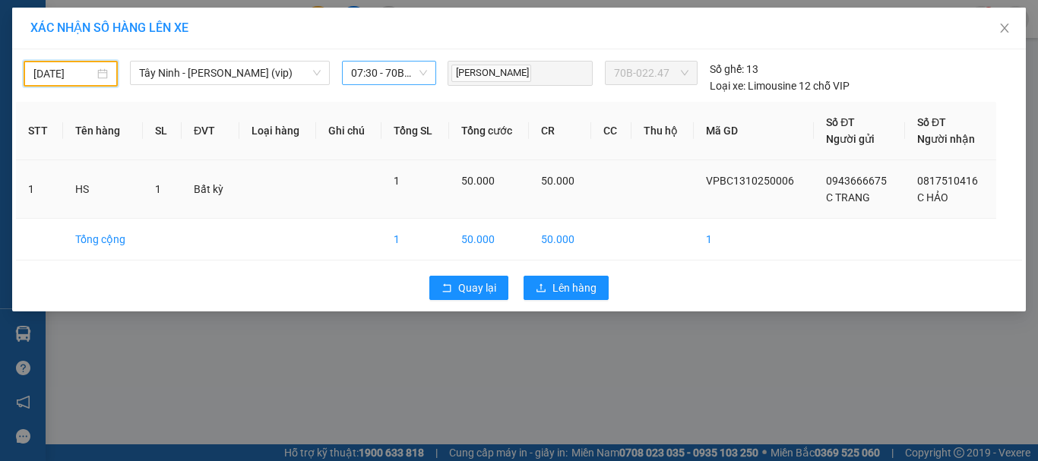
type input "14/10/2025"
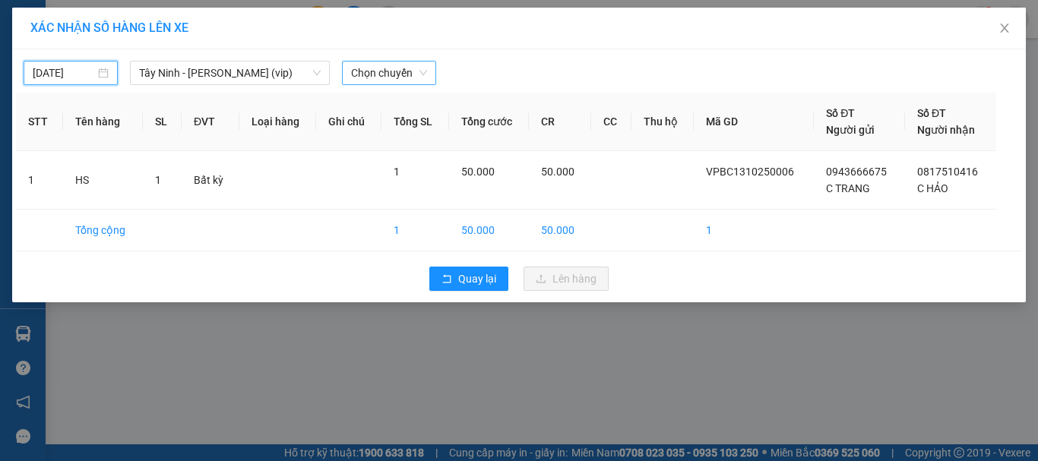
click at [391, 73] on span "Chọn chuyến" at bounding box center [389, 73] width 76 height 23
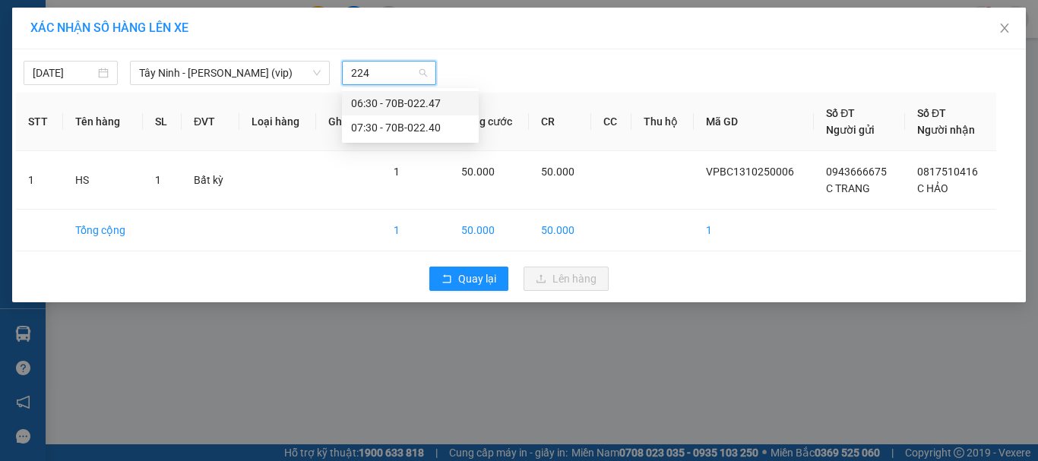
type input "2247"
click at [398, 102] on div "06:30 - 70B-022.47" at bounding box center [410, 103] width 119 height 17
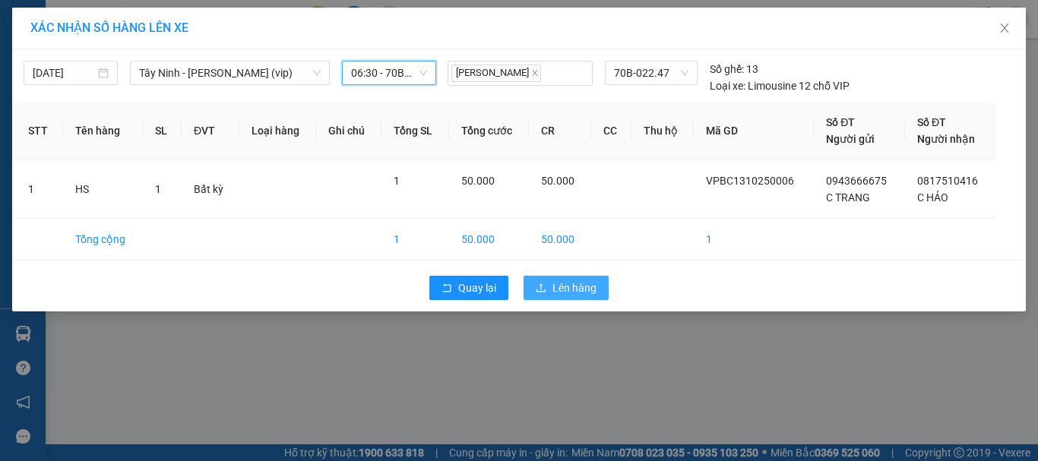
click at [563, 286] on span "Lên hàng" at bounding box center [574, 288] width 44 height 17
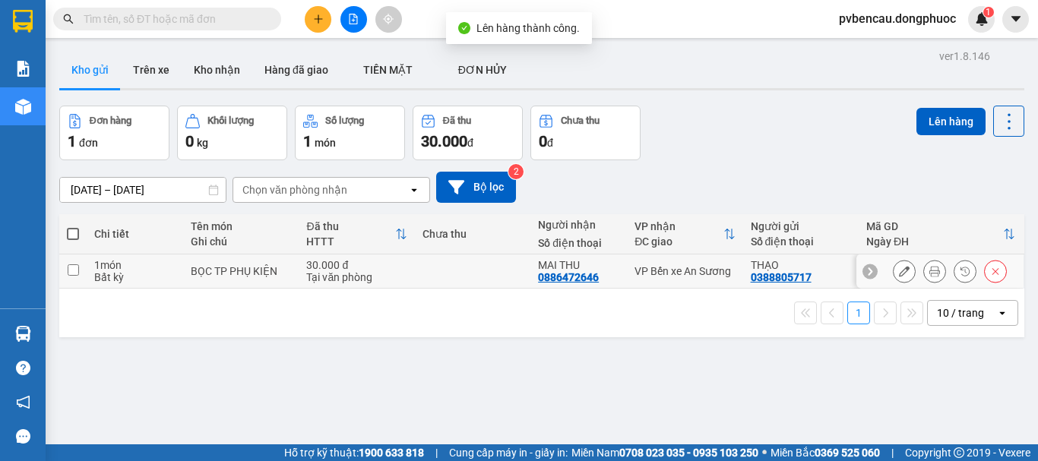
click at [306, 282] on div "Tại văn phòng" at bounding box center [356, 277] width 100 height 12
checkbox input "true"
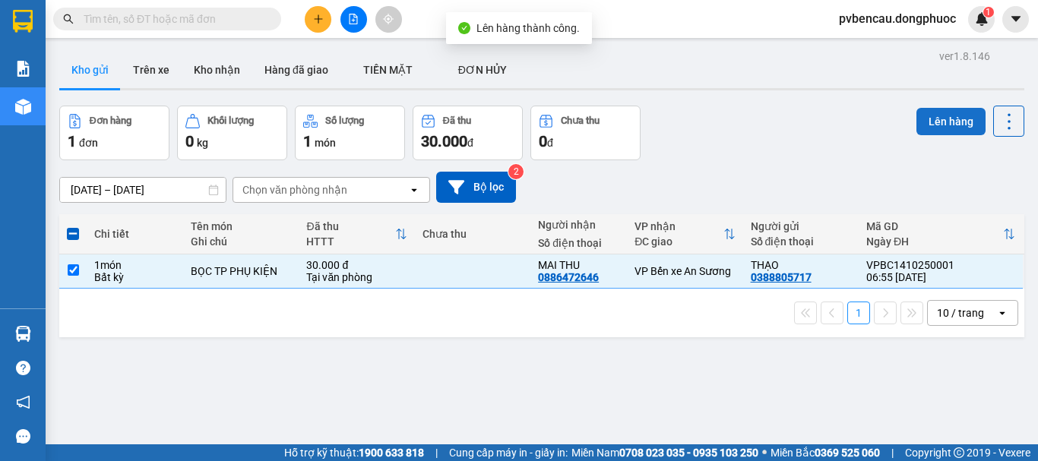
click at [949, 123] on button "Lên hàng" at bounding box center [950, 121] width 69 height 27
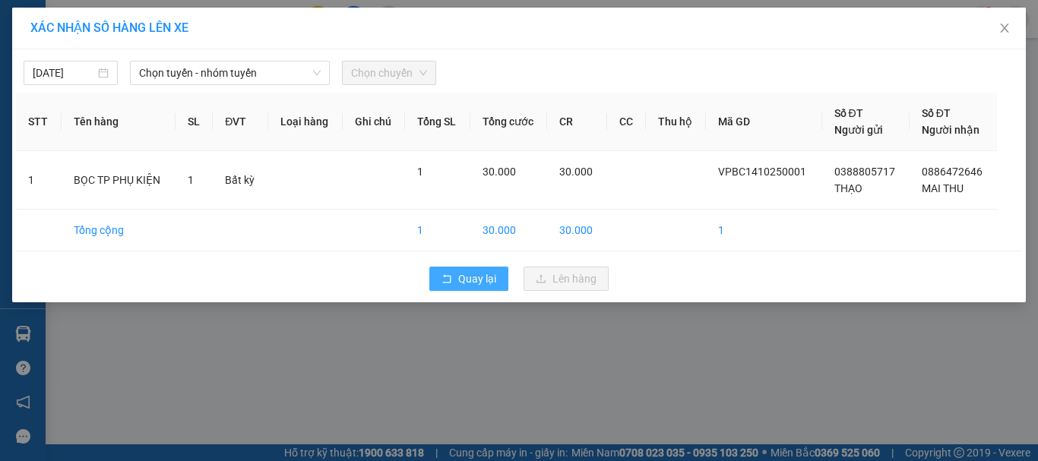
click at [489, 275] on span "Quay lại" at bounding box center [477, 279] width 38 height 17
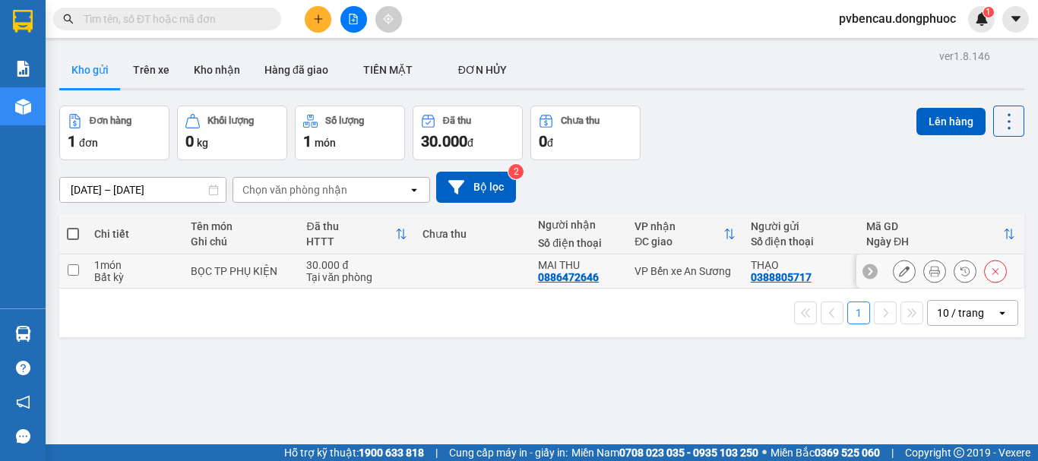
click at [204, 282] on td "BỌC TP PHỤ KIỆN" at bounding box center [241, 272] width 116 height 34
checkbox input "true"
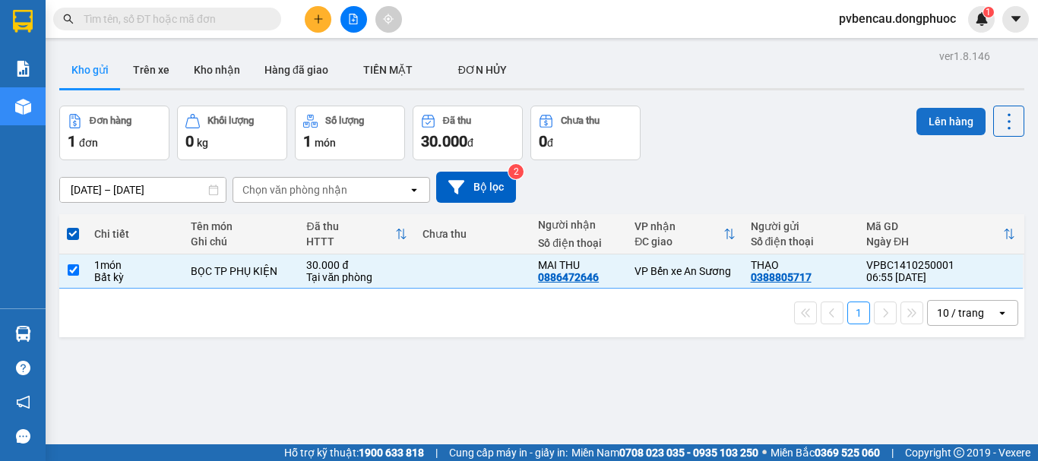
click at [944, 112] on button "Lên hàng" at bounding box center [950, 121] width 69 height 27
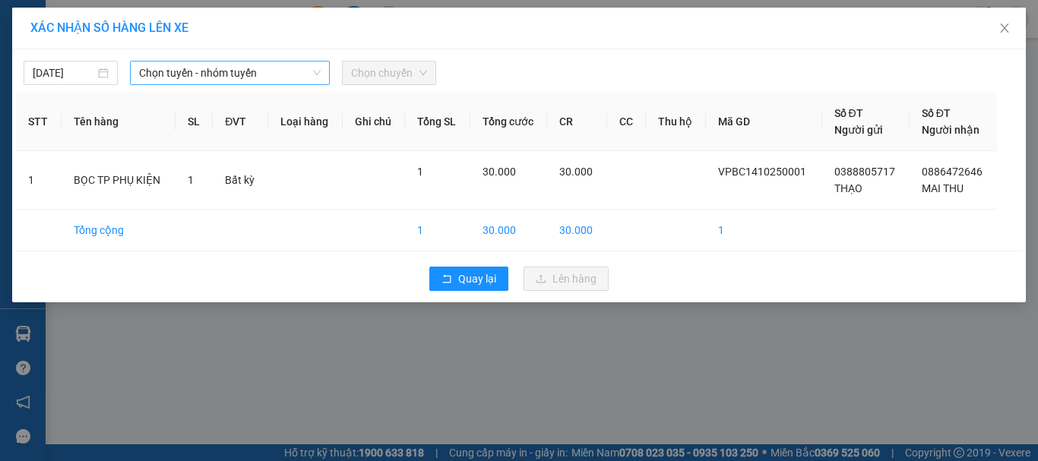
drag, startPoint x: 286, startPoint y: 76, endPoint x: 281, endPoint y: 83, distance: 8.2
click at [285, 76] on span "Chọn tuyến - nhóm tuyến" at bounding box center [230, 73] width 182 height 23
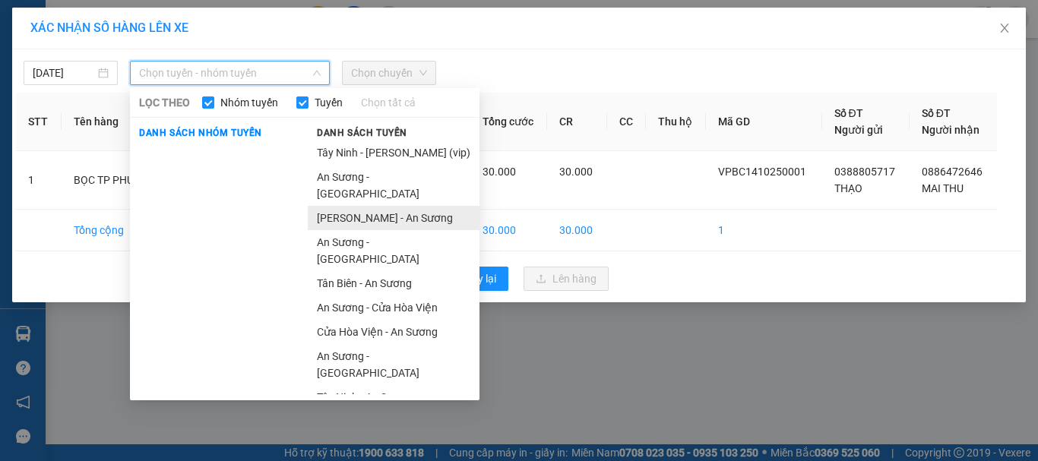
click at [343, 206] on li "Châu Thành - An Sương" at bounding box center [394, 218] width 172 height 24
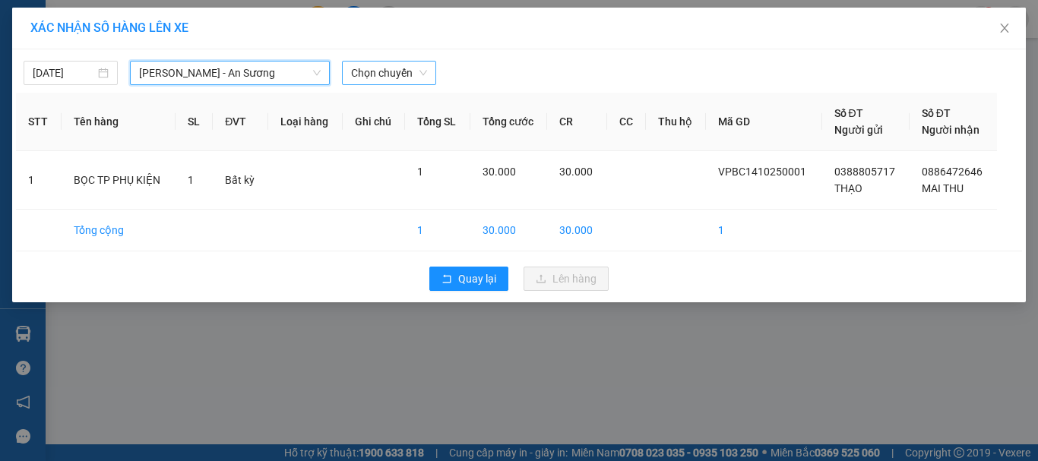
click at [388, 81] on span "Chọn chuyến" at bounding box center [389, 73] width 76 height 23
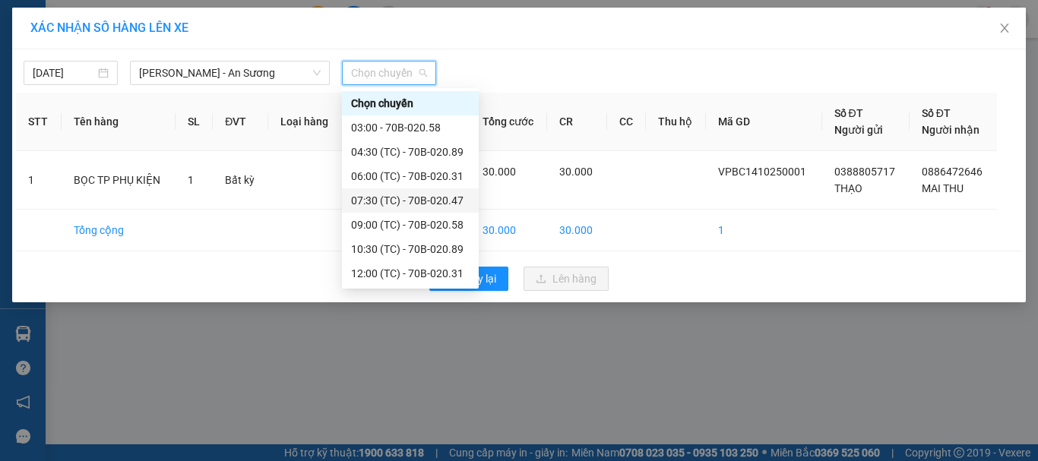
click at [410, 199] on div "07:30 (TC) - 70B-020.47" at bounding box center [410, 200] width 119 height 17
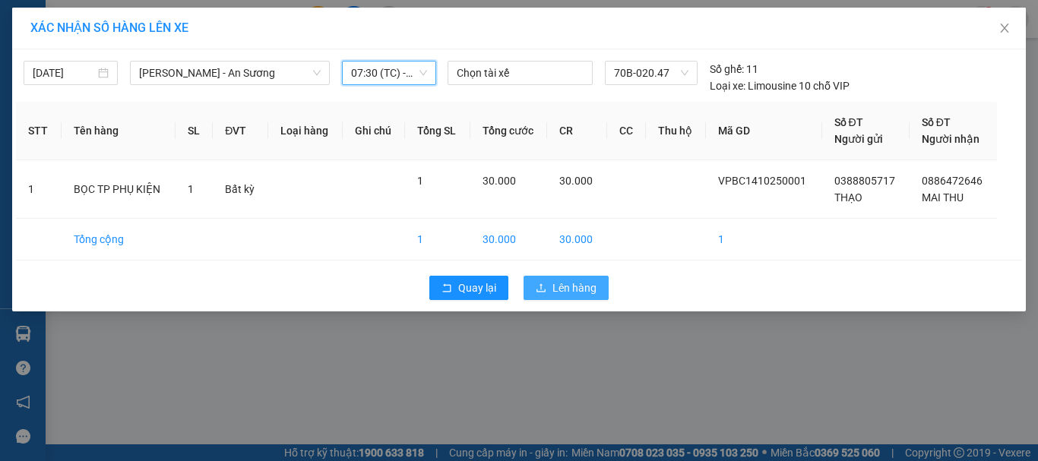
click at [555, 291] on span "Lên hàng" at bounding box center [574, 288] width 44 height 17
